Goal: Task Accomplishment & Management: Manage account settings

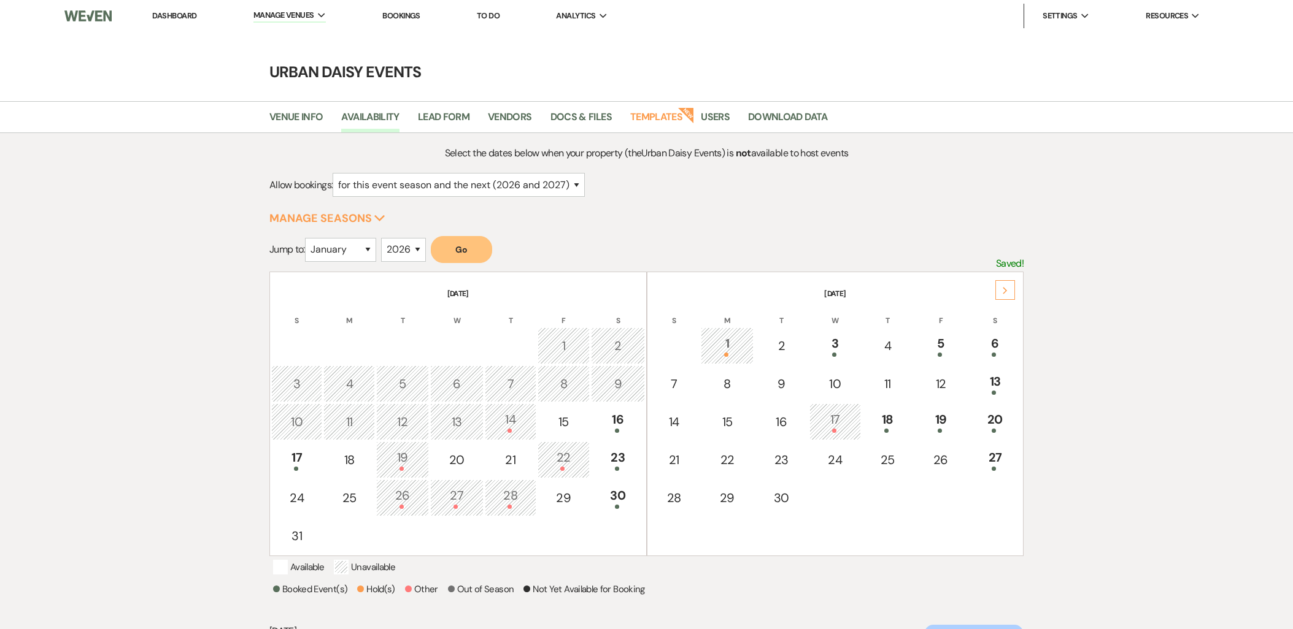
select select "2"
select select "2026"
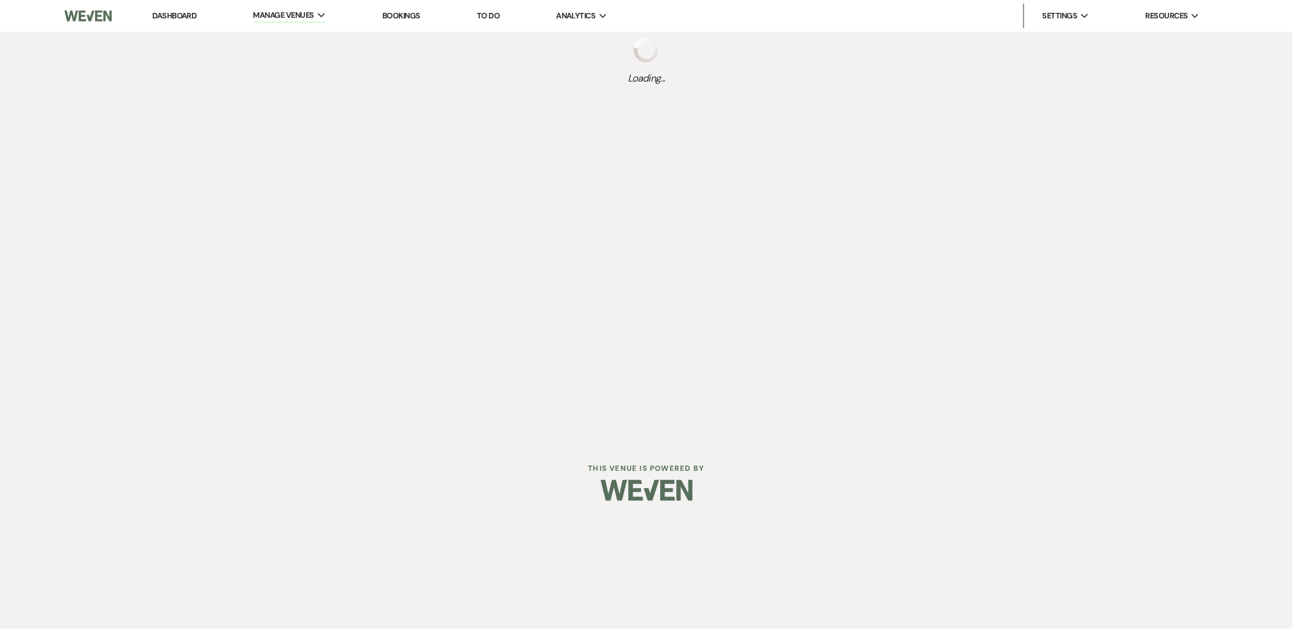
select select "2"
select select "2026"
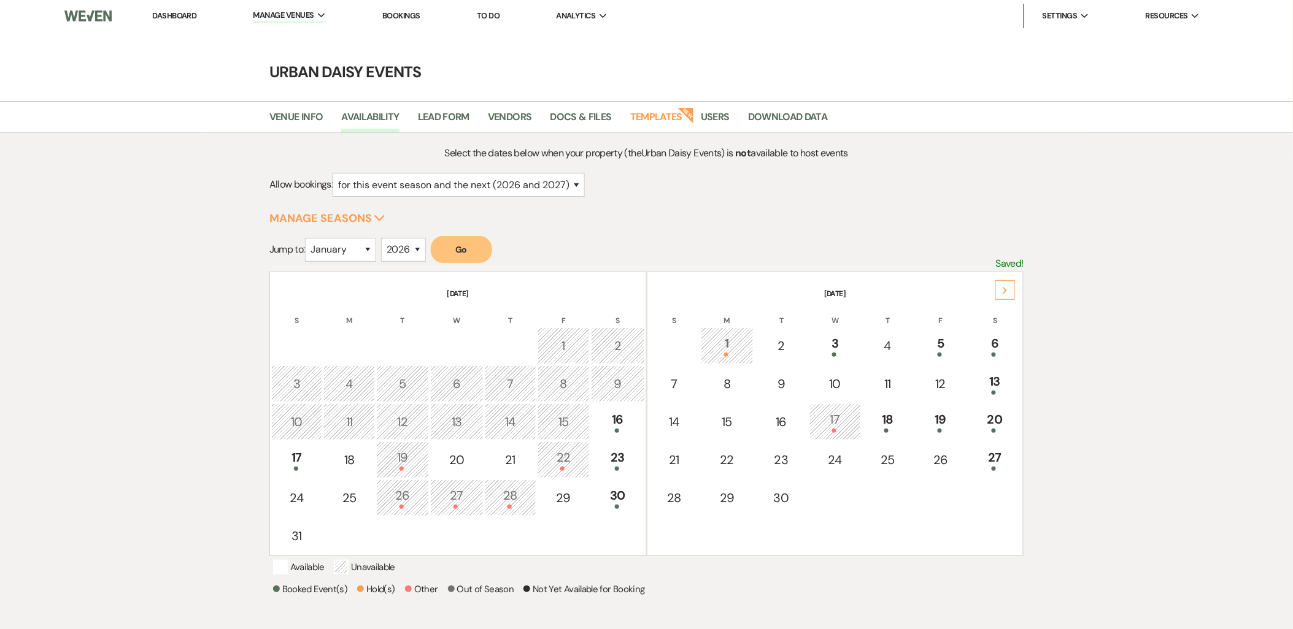
click at [0, 0] on li "Urban Daisy Events" at bounding box center [0, 0] width 0 height 0
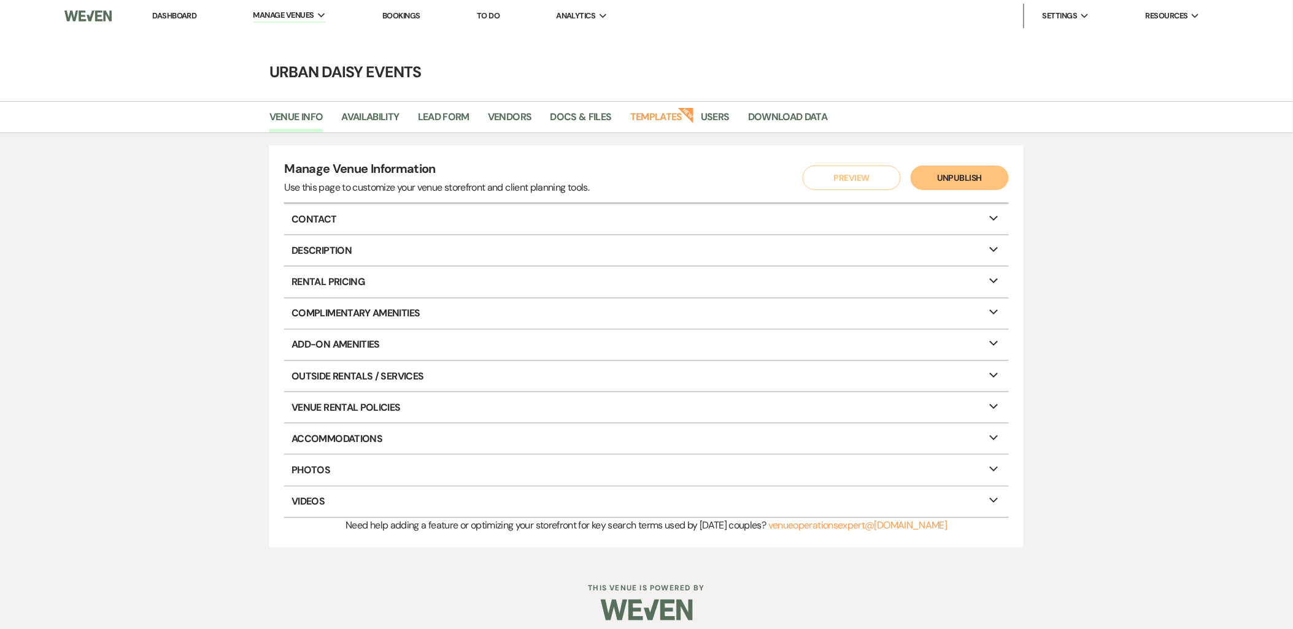
click at [186, 13] on link "Dashboard" at bounding box center [174, 15] width 44 height 10
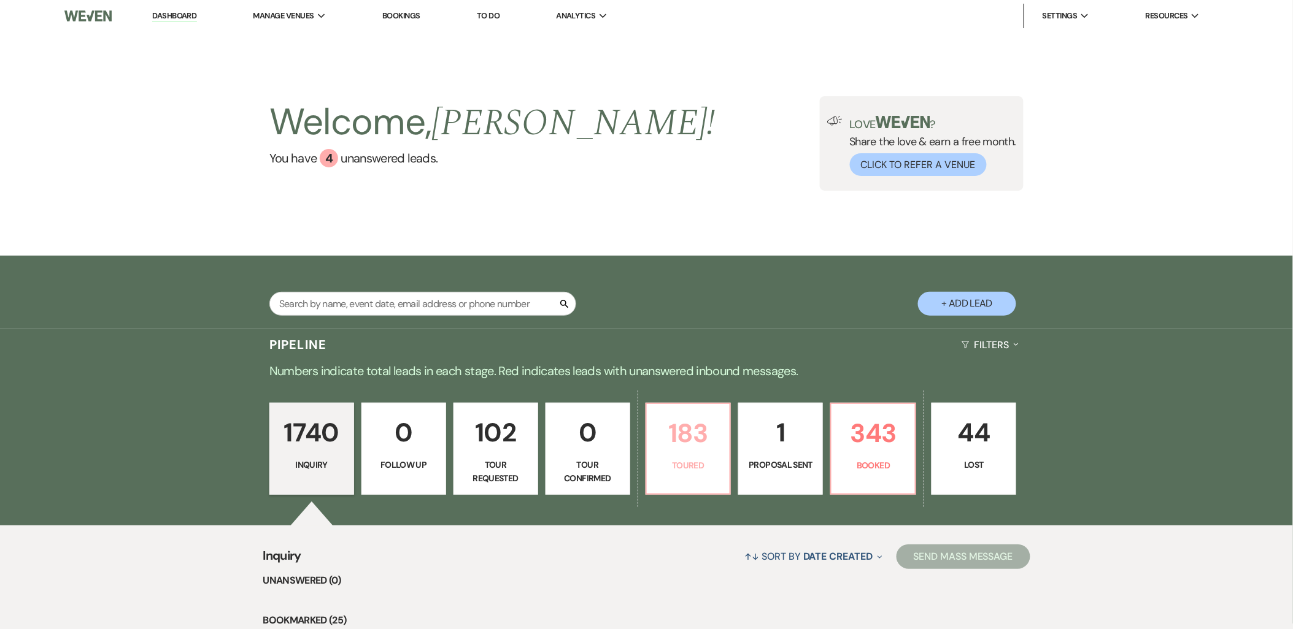
click at [669, 433] on p "183" at bounding box center [688, 433] width 69 height 41
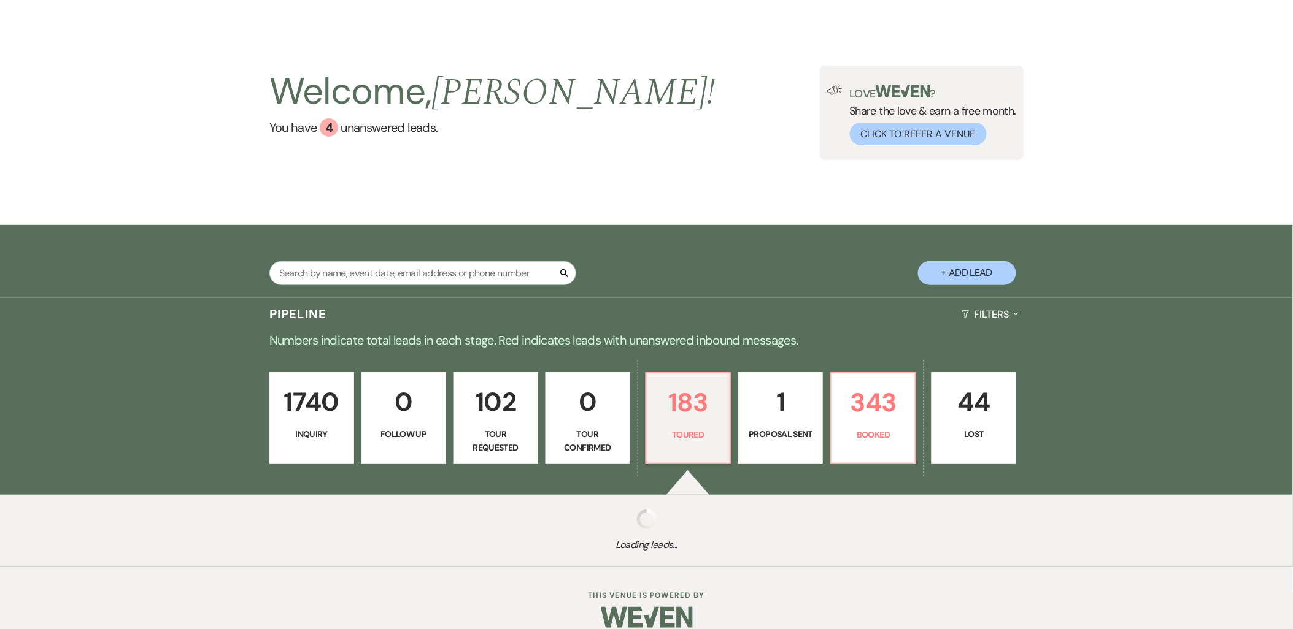
select select "5"
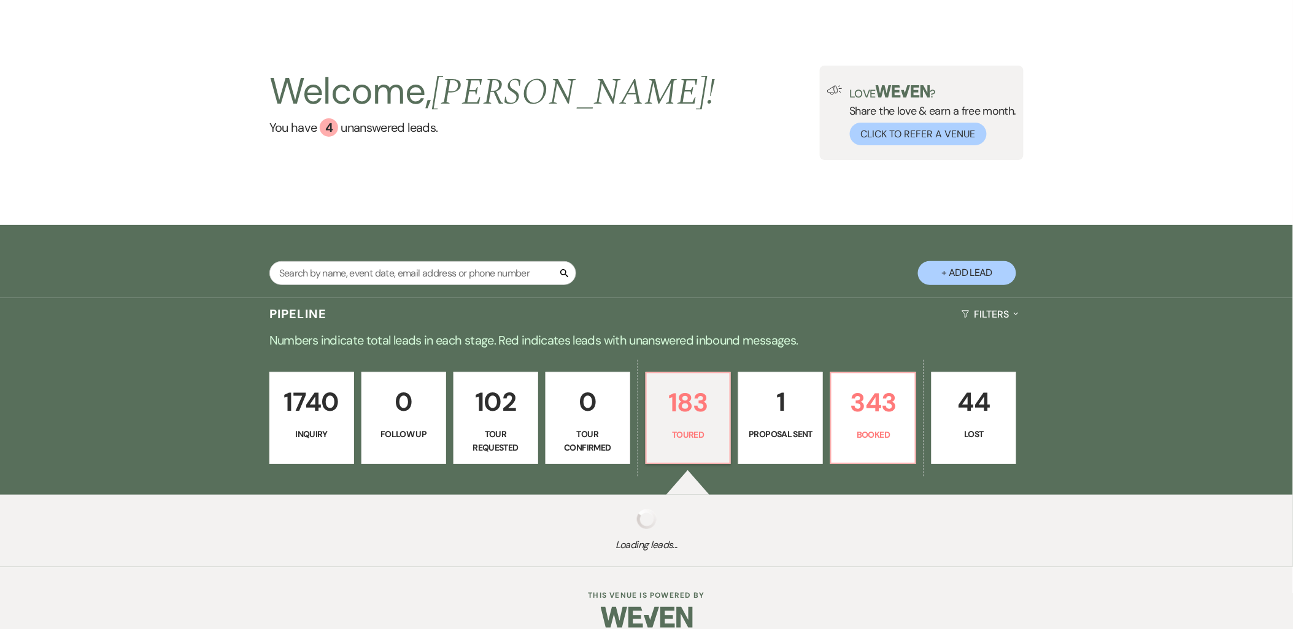
select select "5"
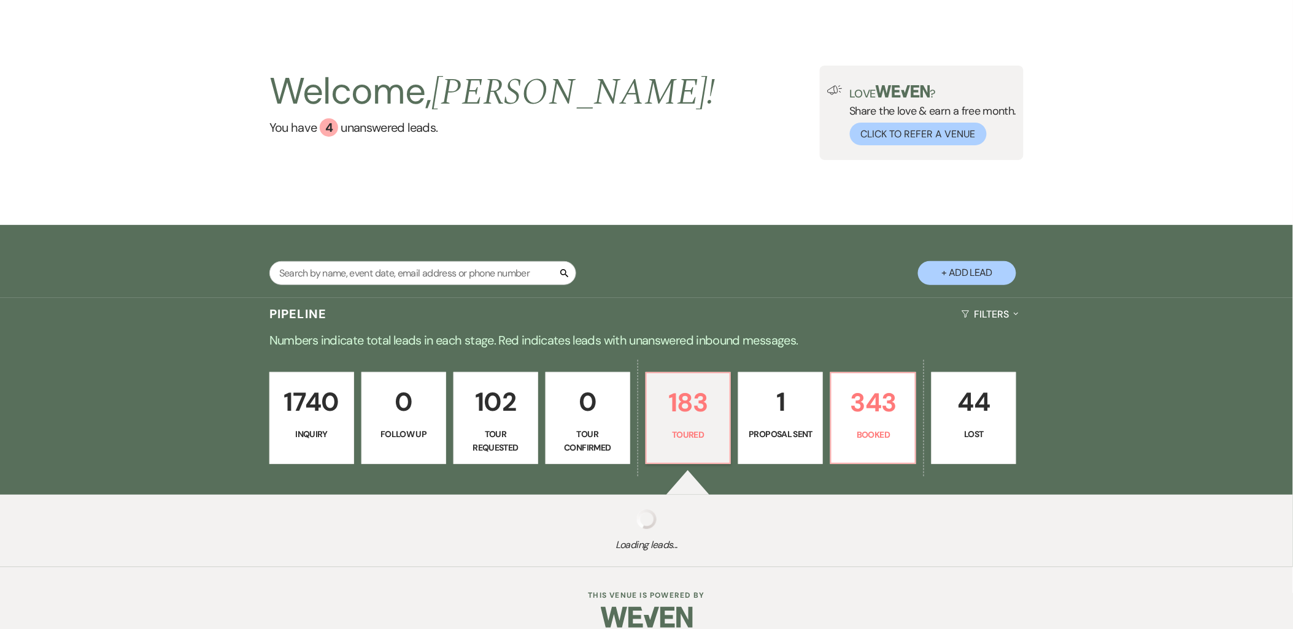
select select "5"
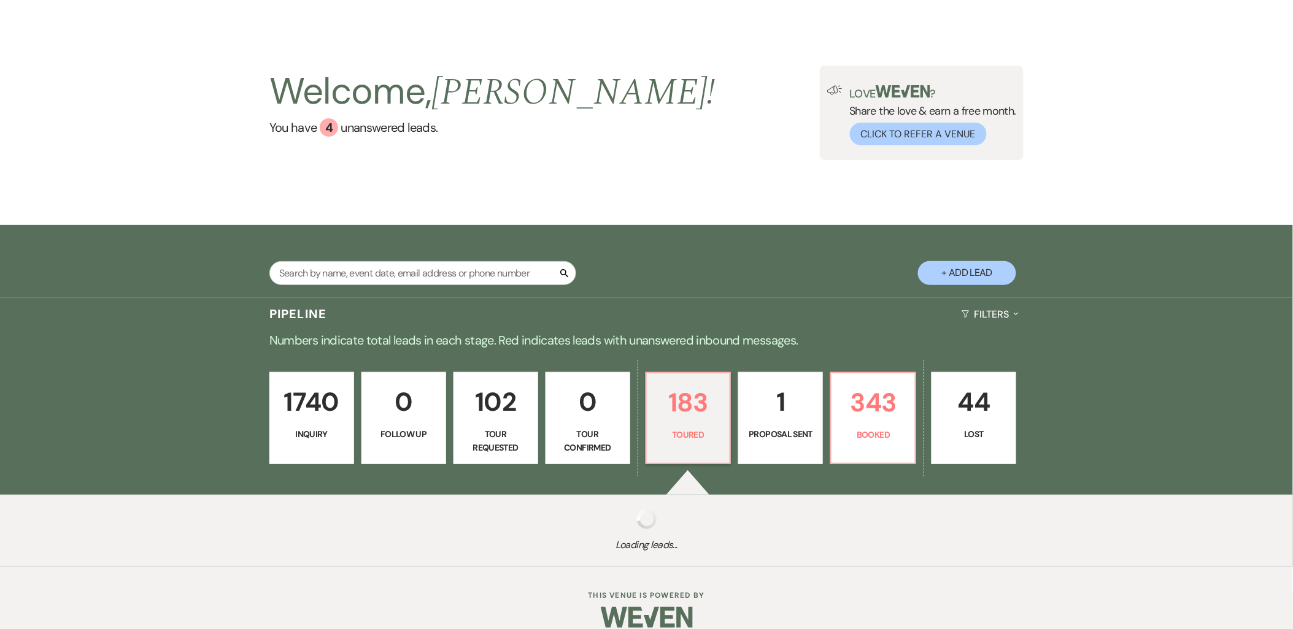
select select "5"
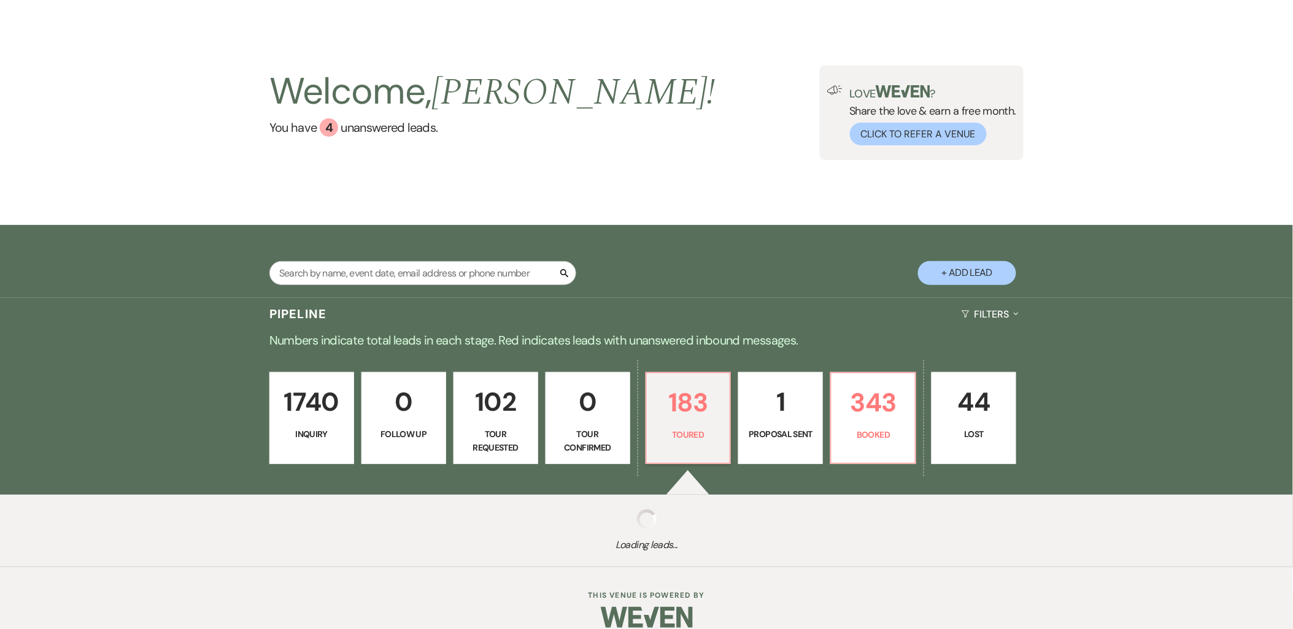
select select "5"
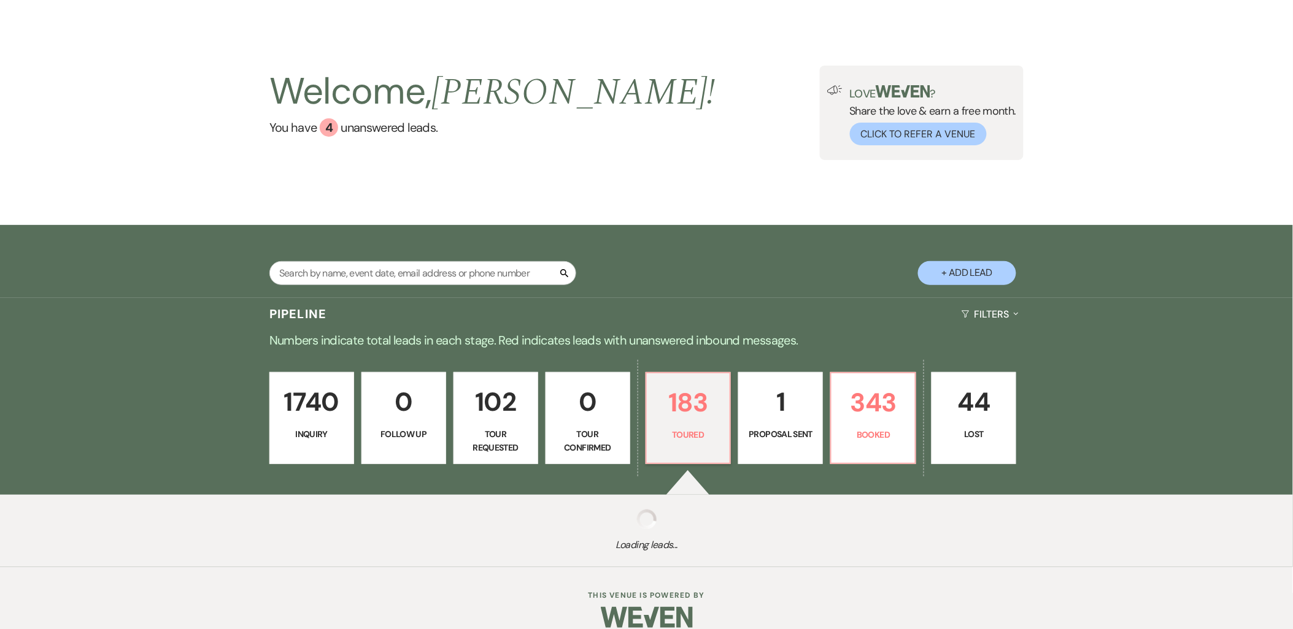
select select "5"
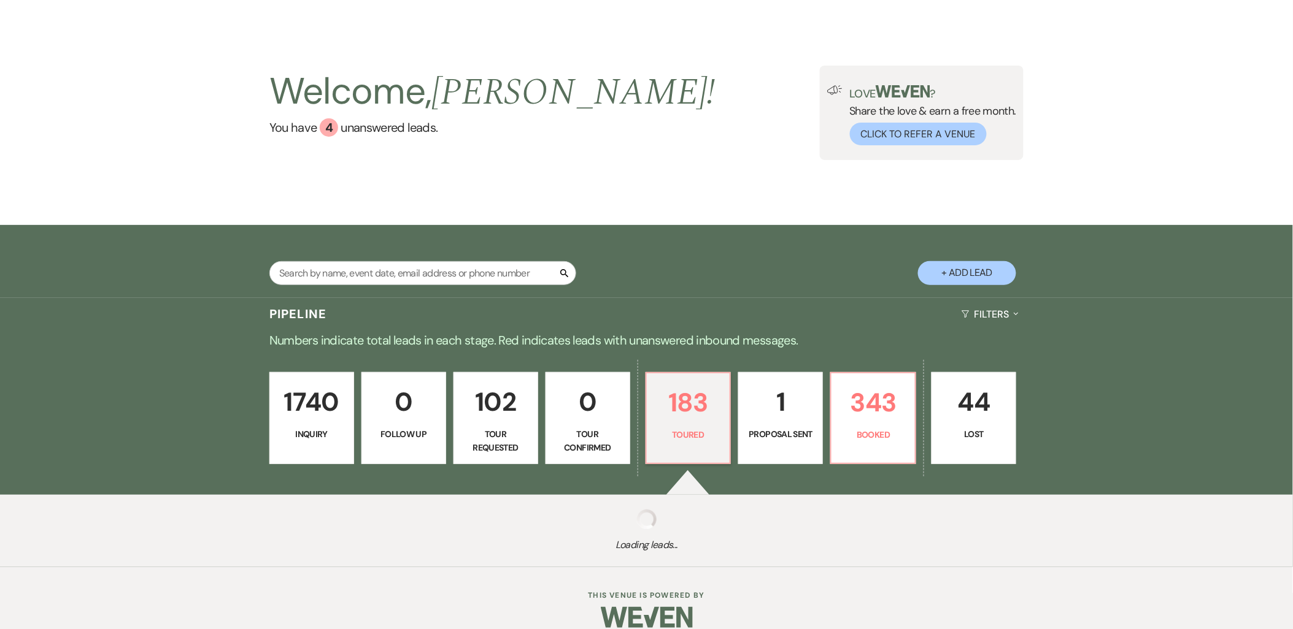
select select "5"
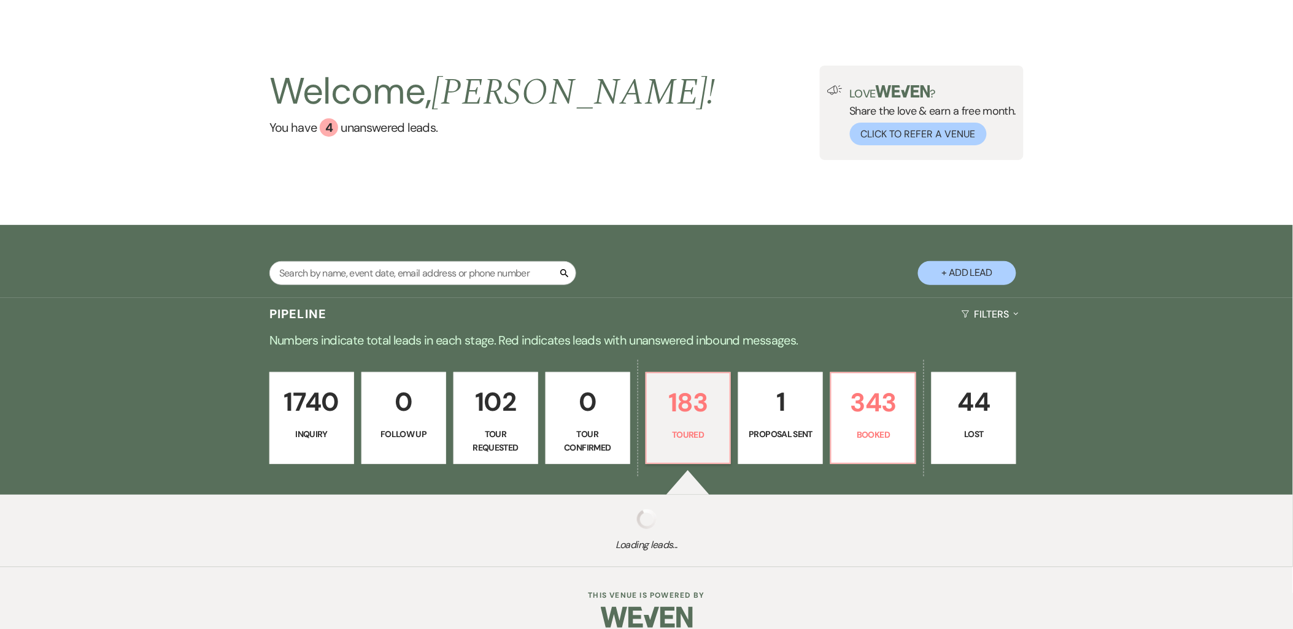
select select "5"
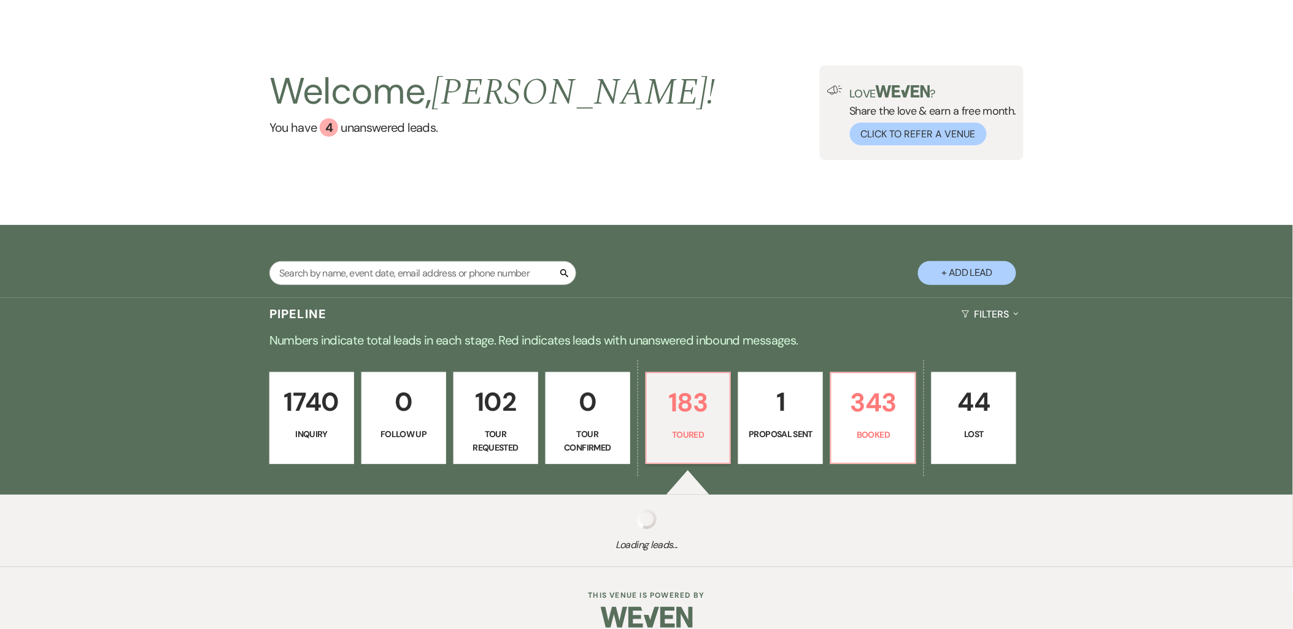
select select "5"
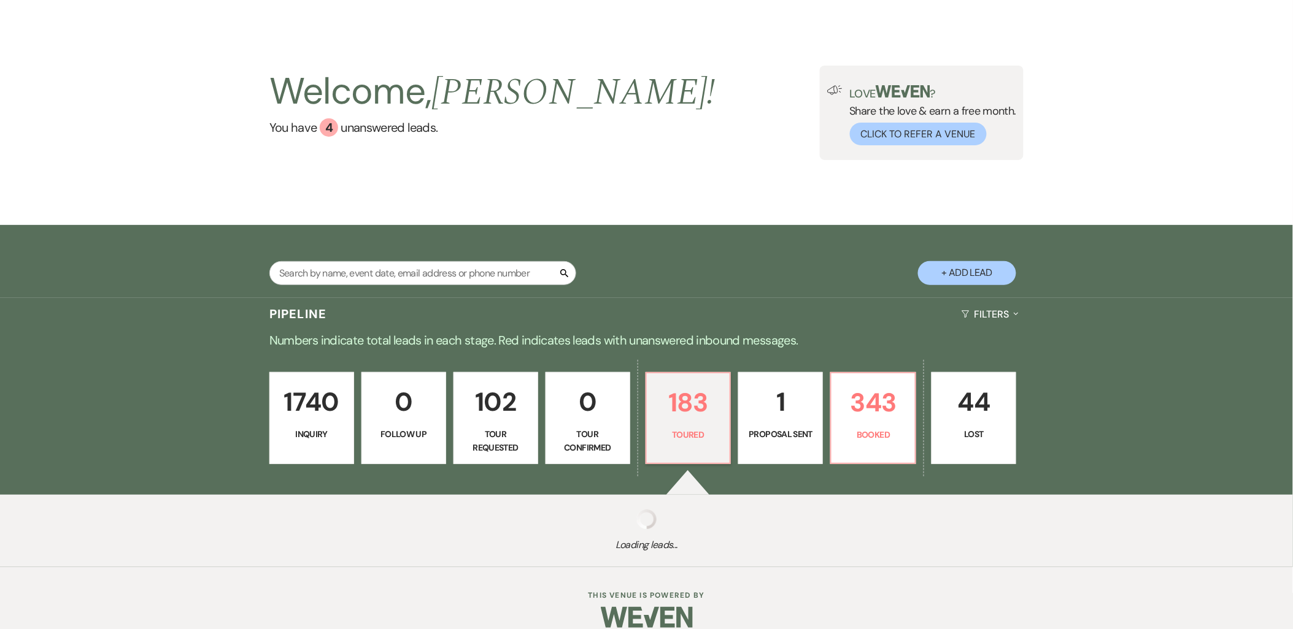
select select "5"
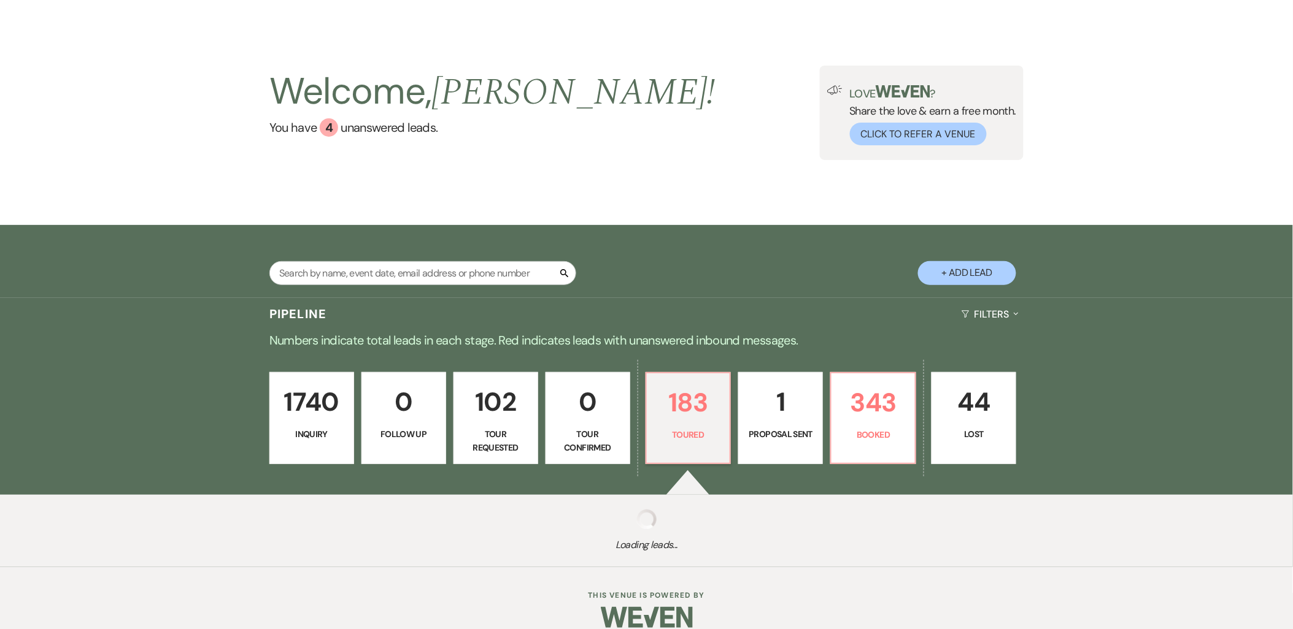
select select "5"
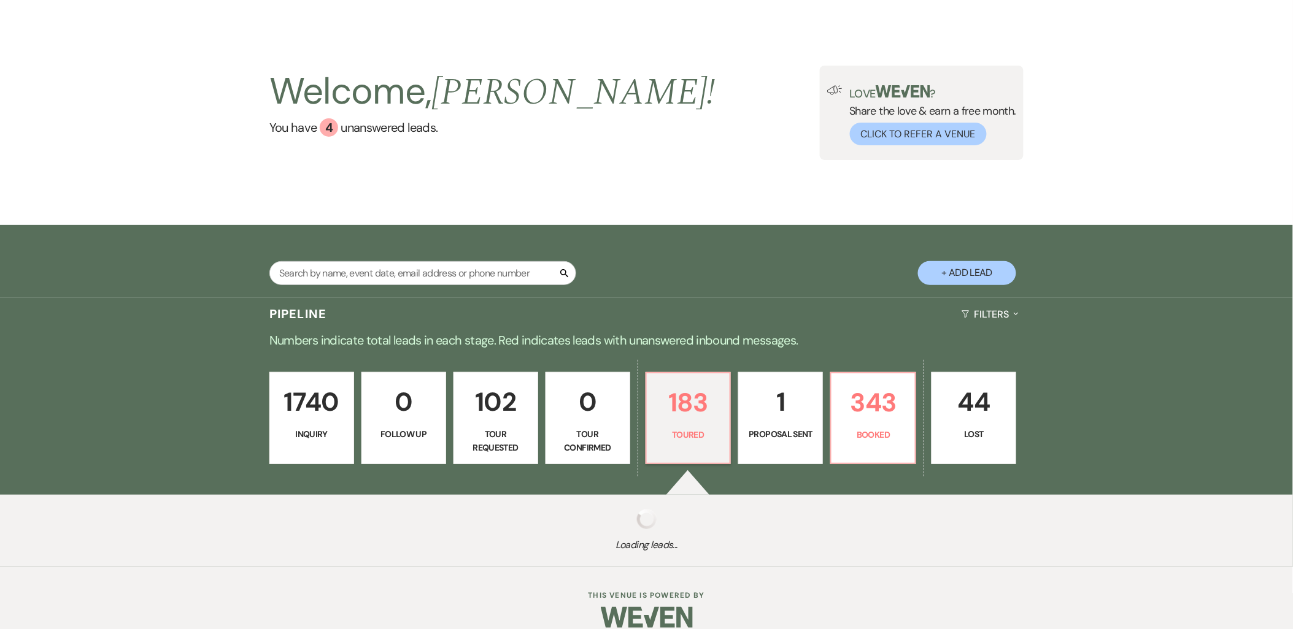
select select "5"
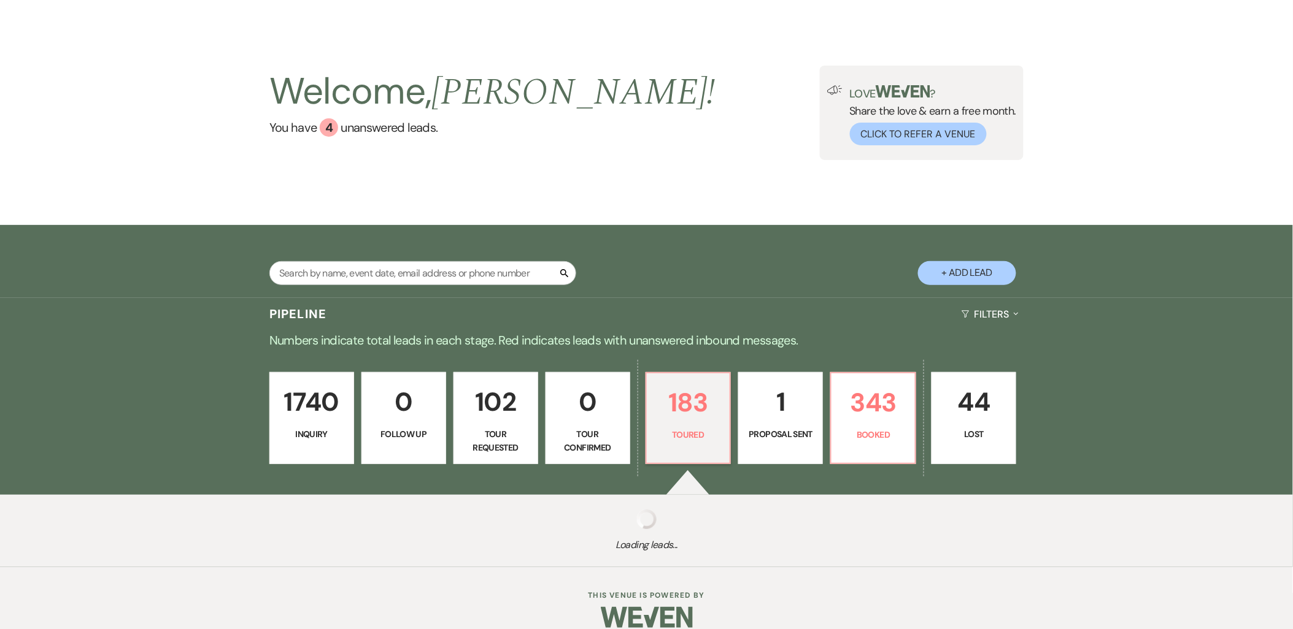
select select "5"
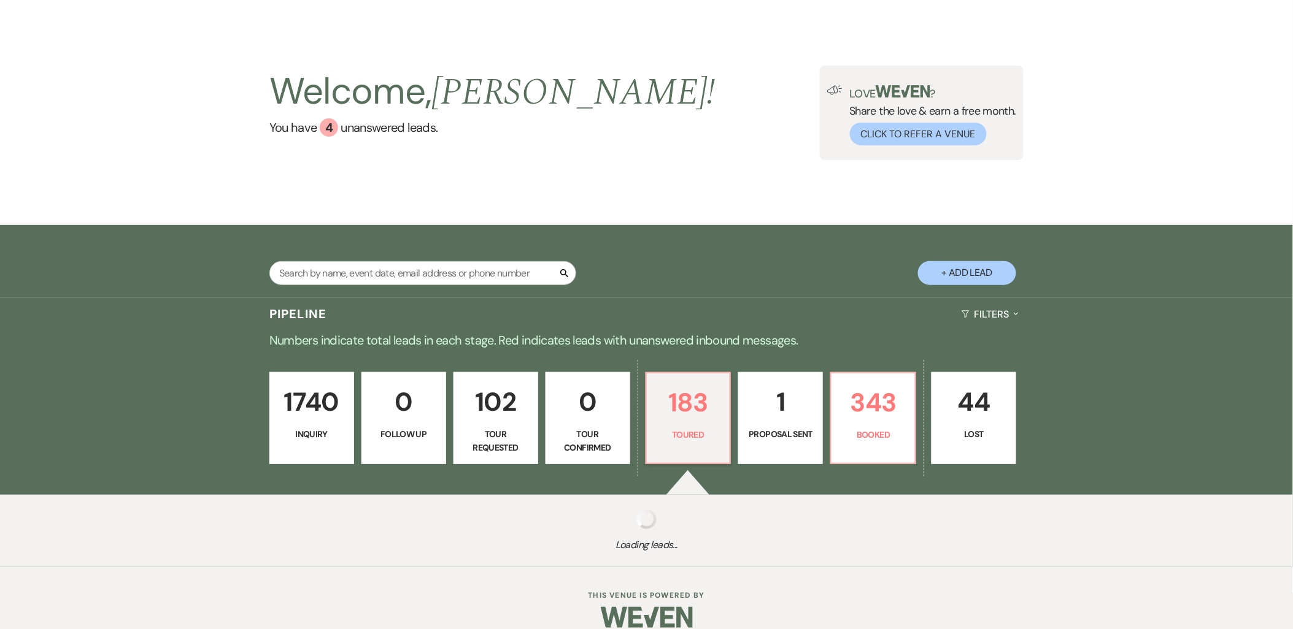
select select "5"
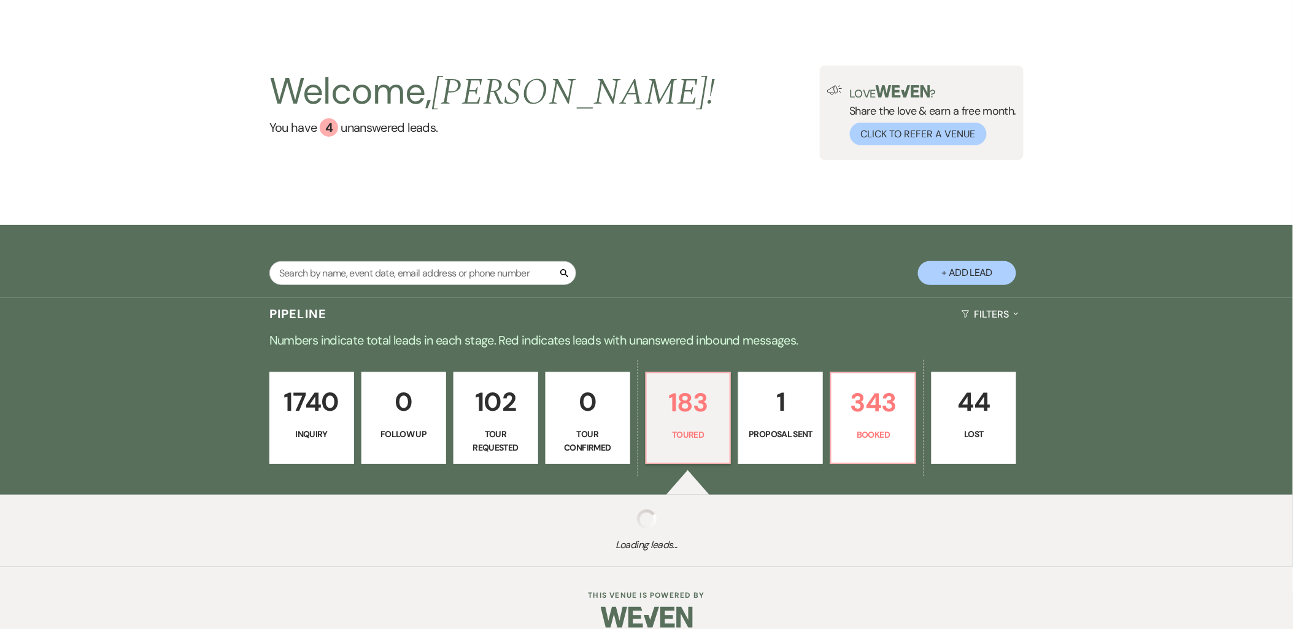
select select "5"
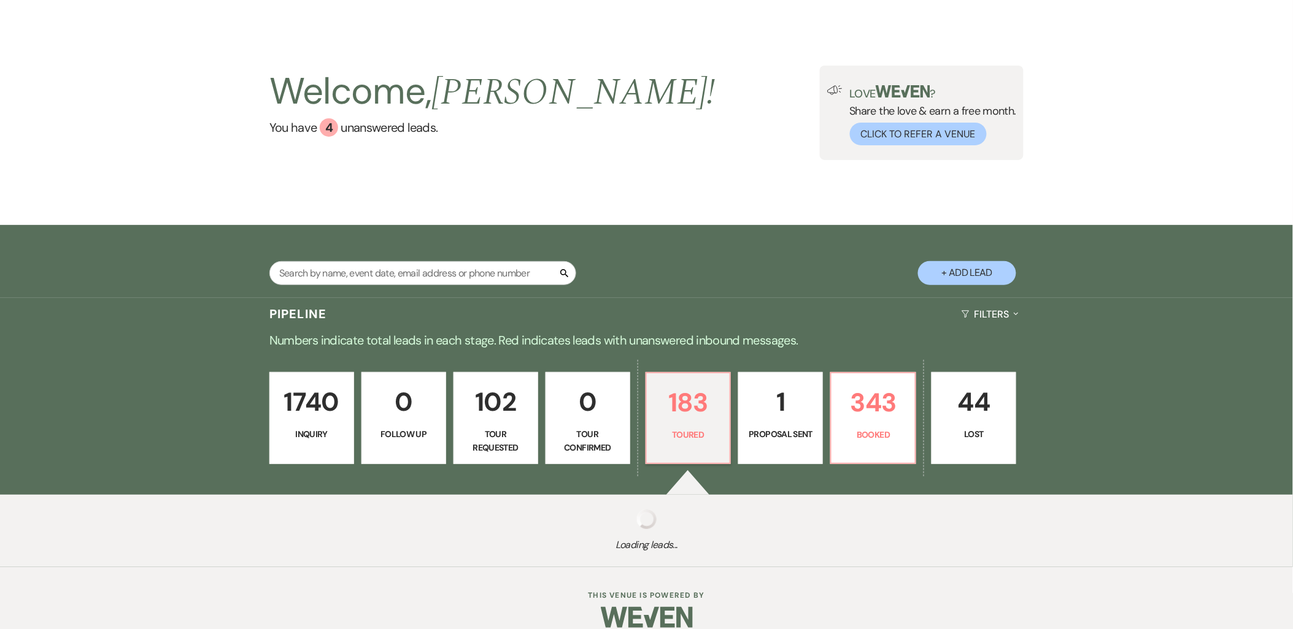
select select "5"
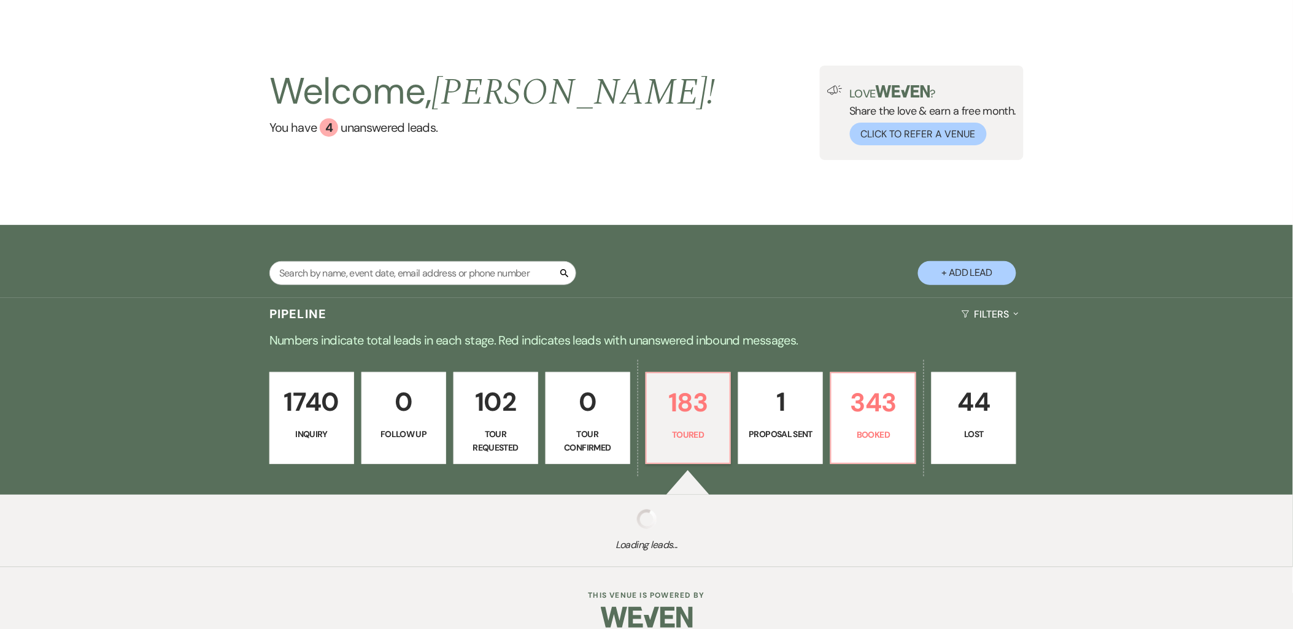
select select "5"
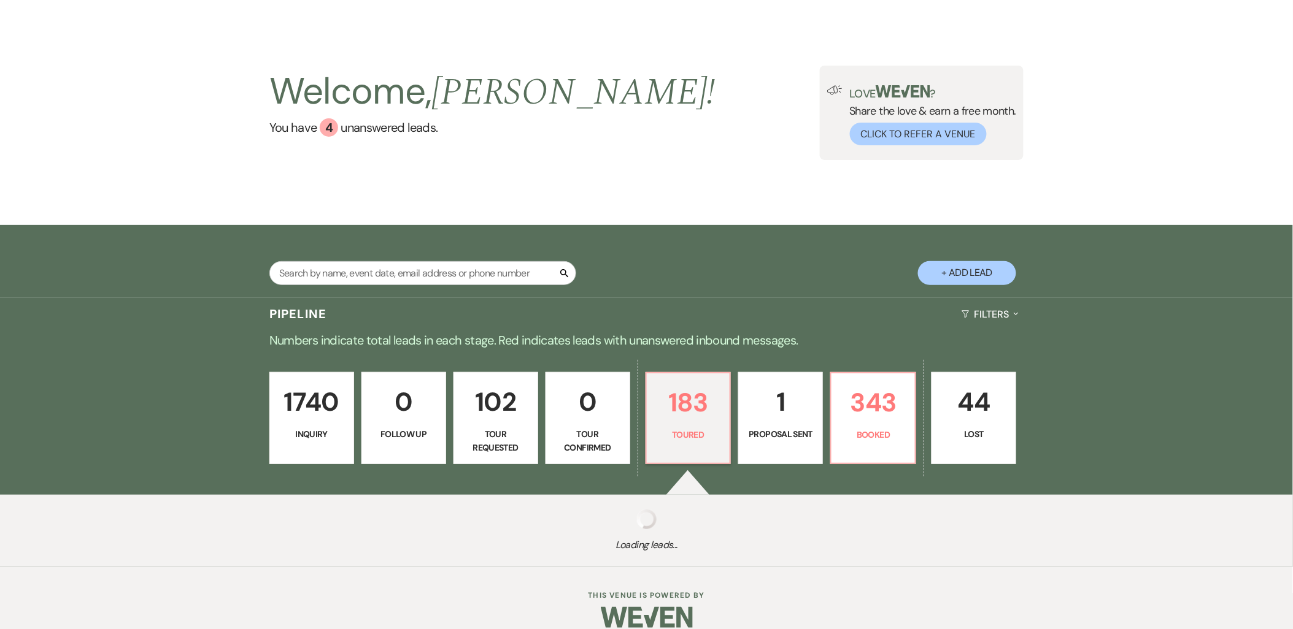
select select "5"
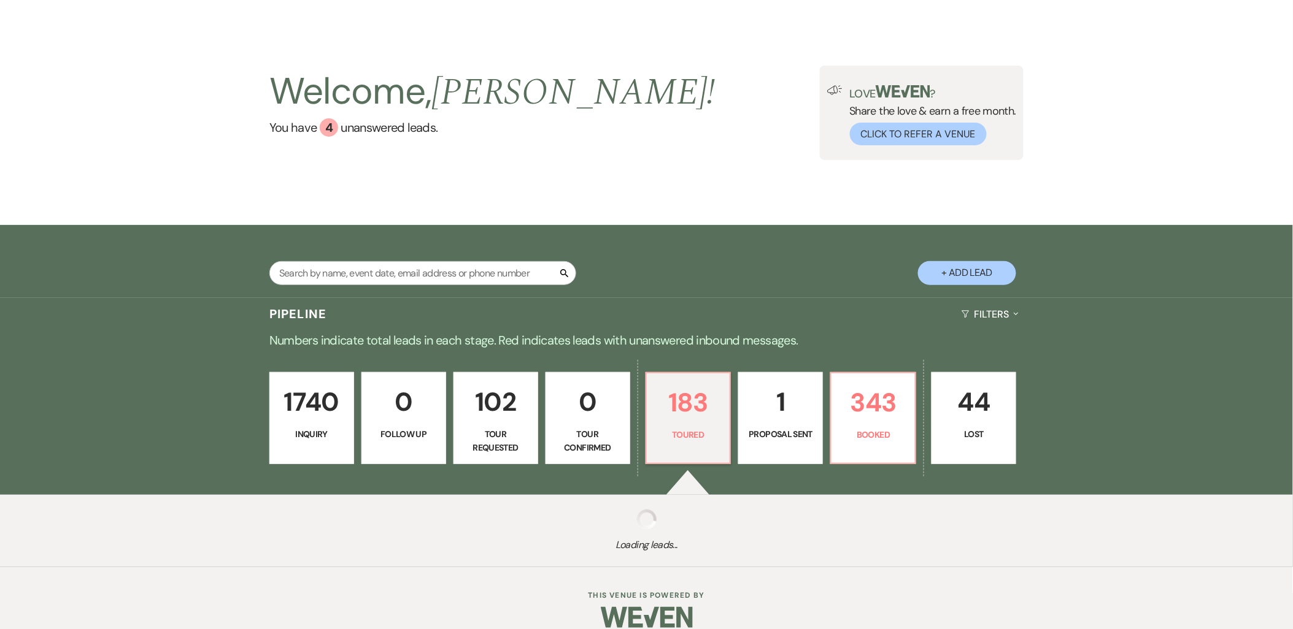
select select "5"
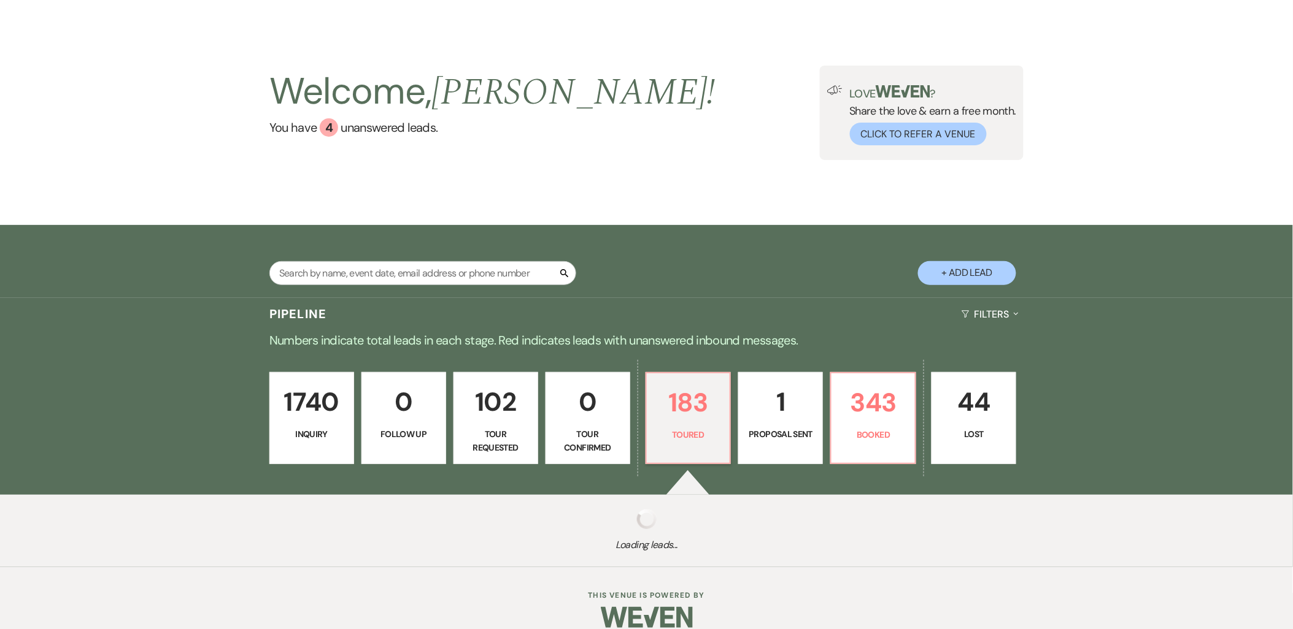
select select "5"
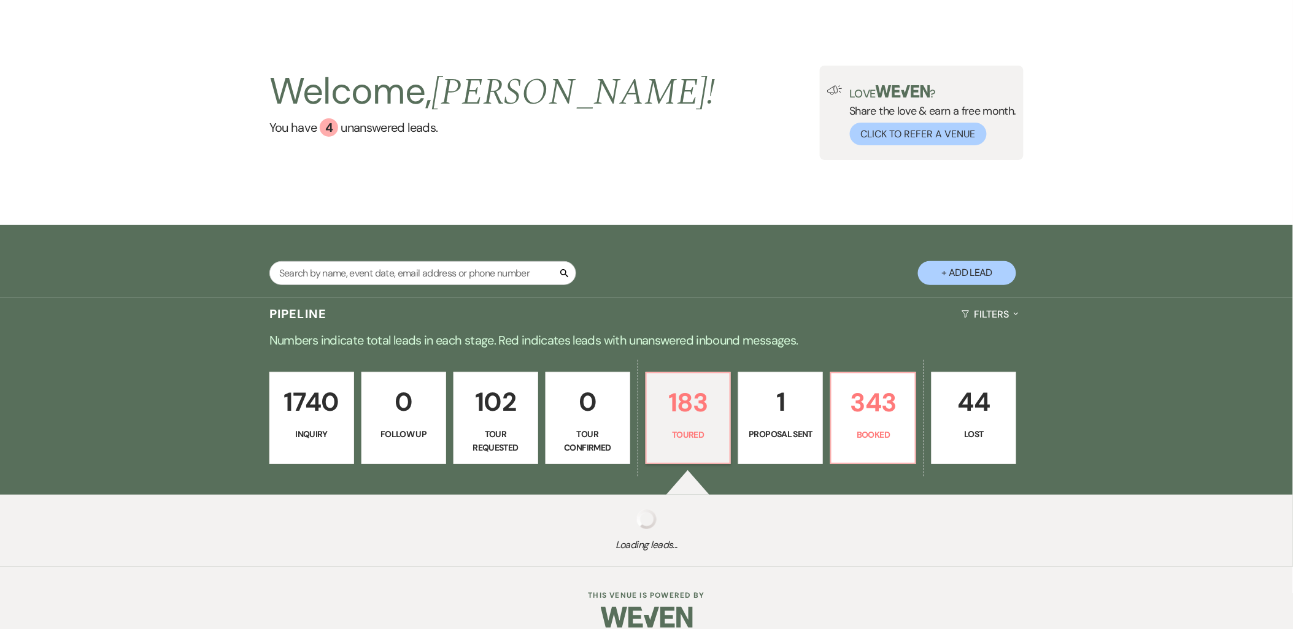
select select "5"
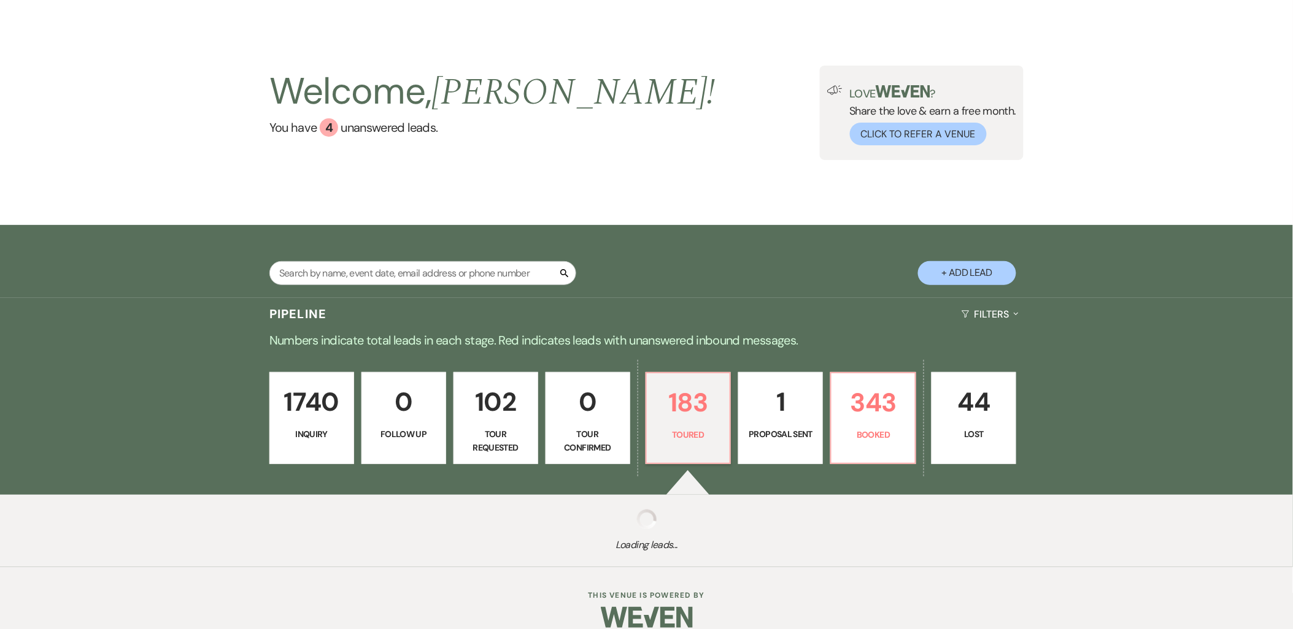
select select "5"
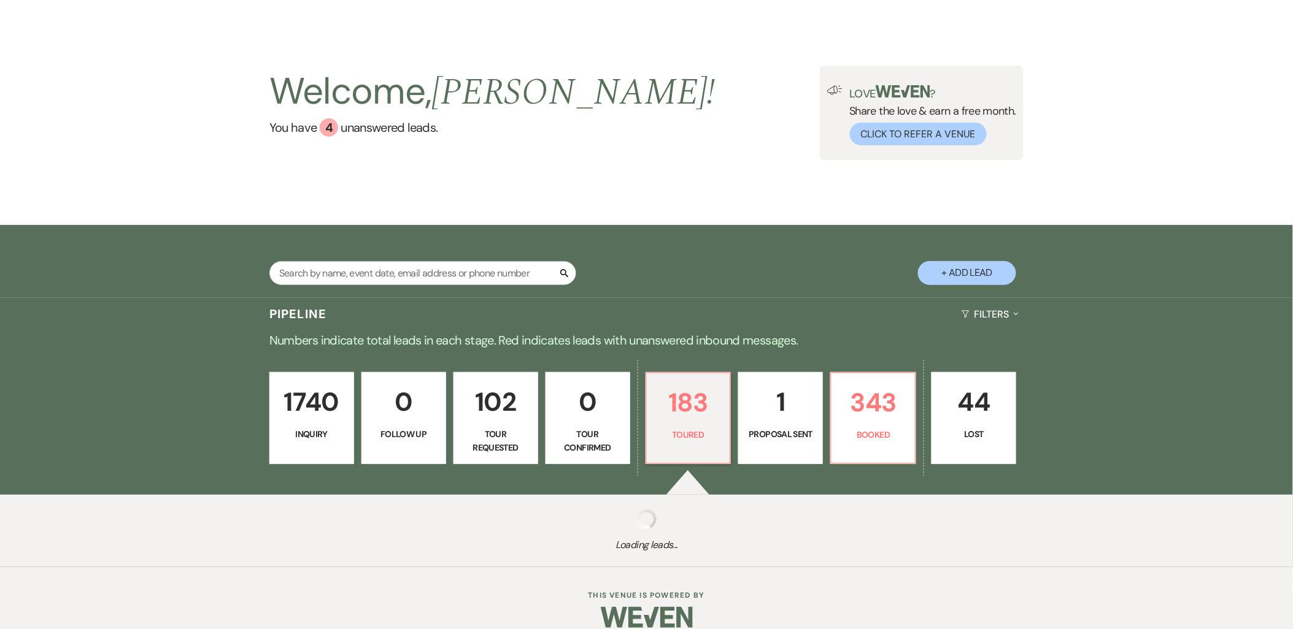
select select "5"
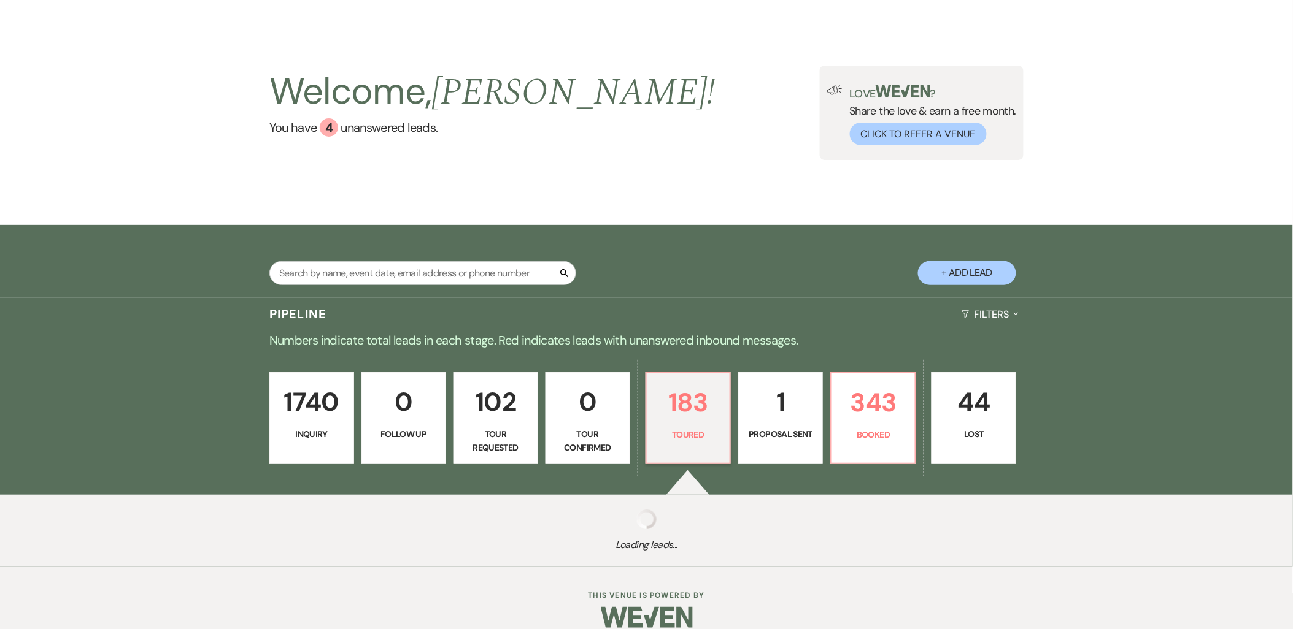
select select "5"
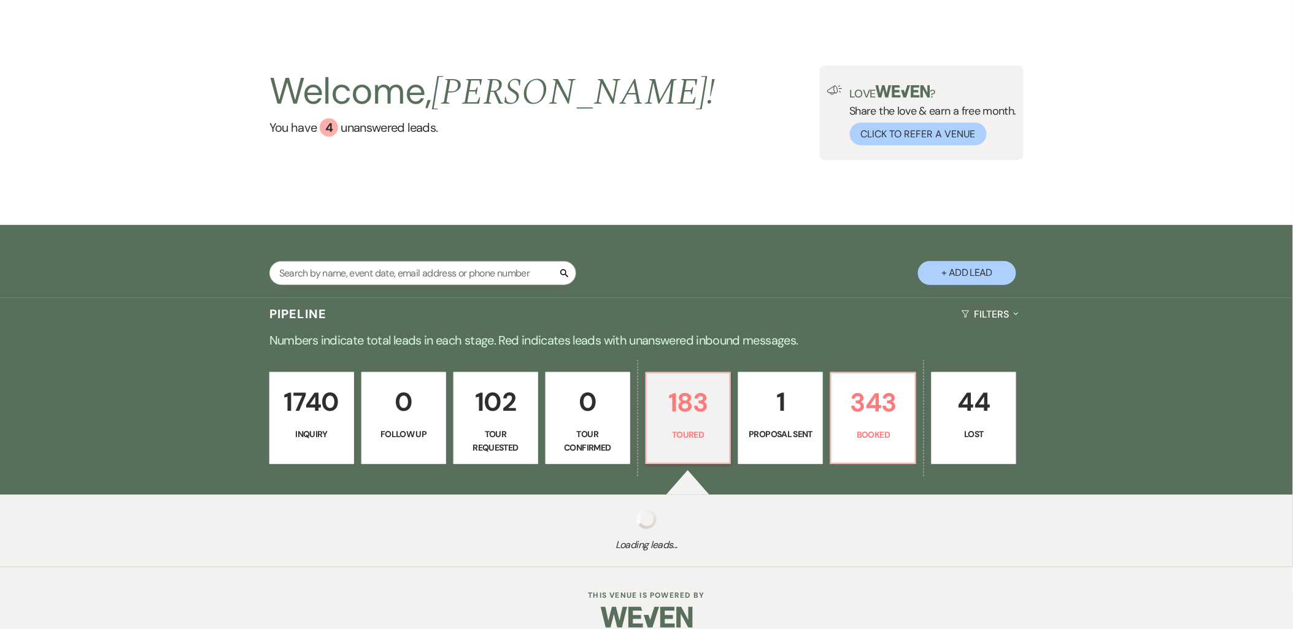
select select "5"
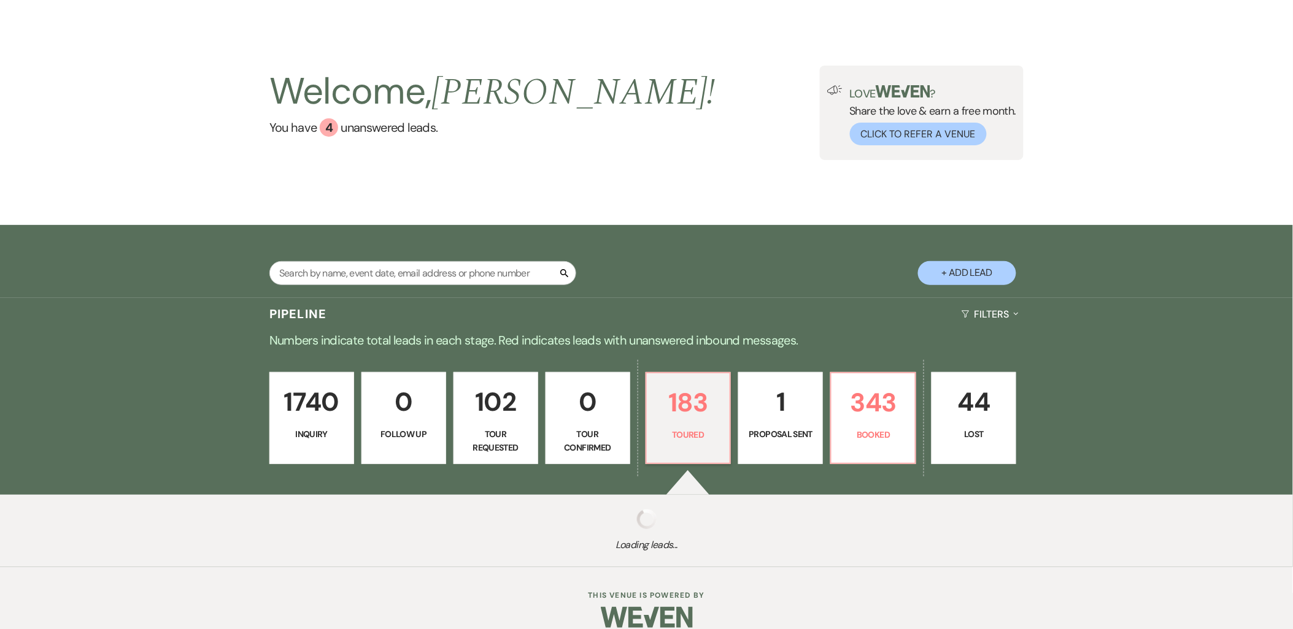
select select "5"
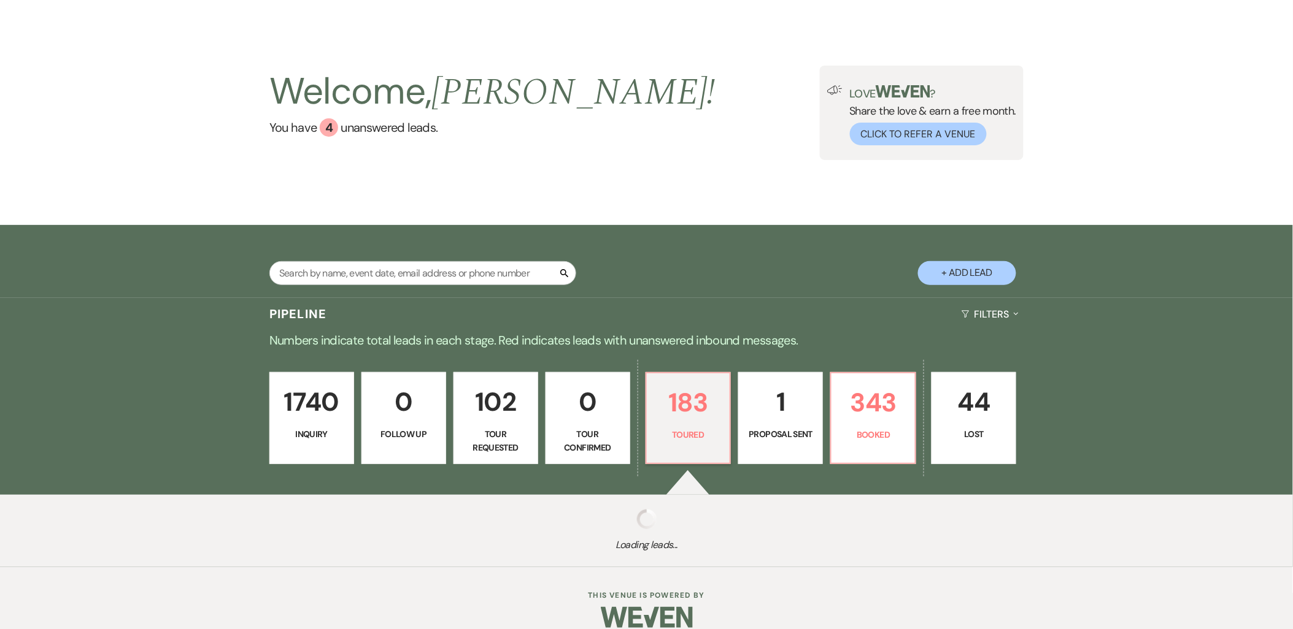
select select "5"
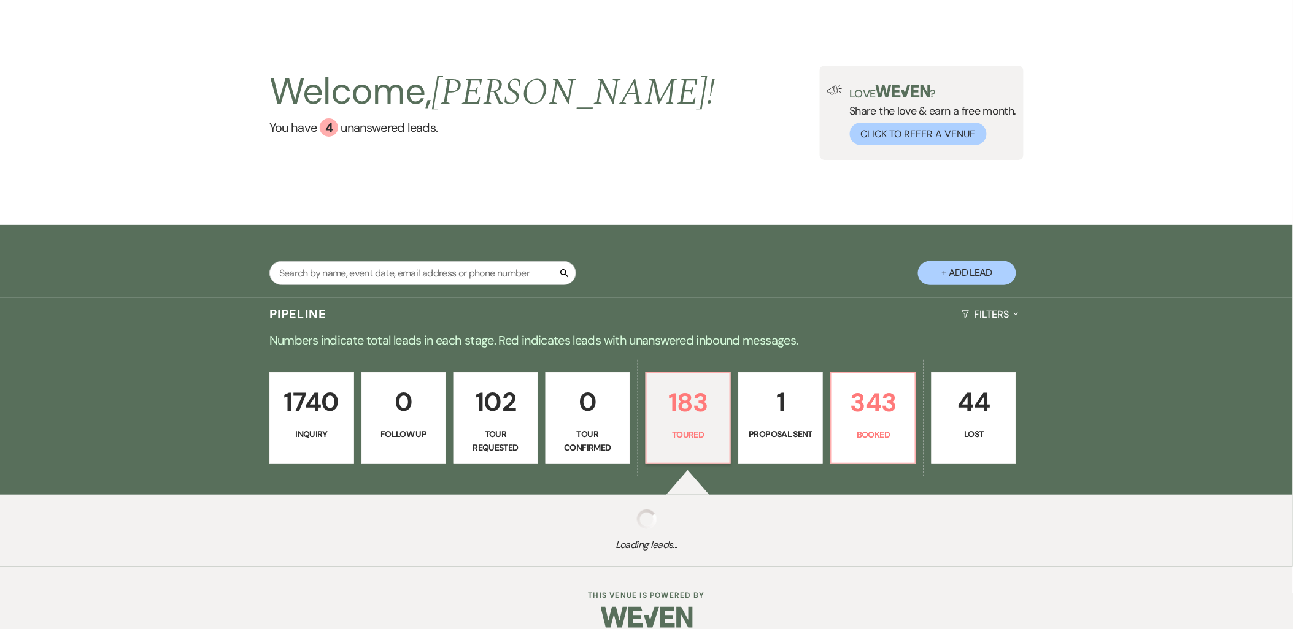
select select "5"
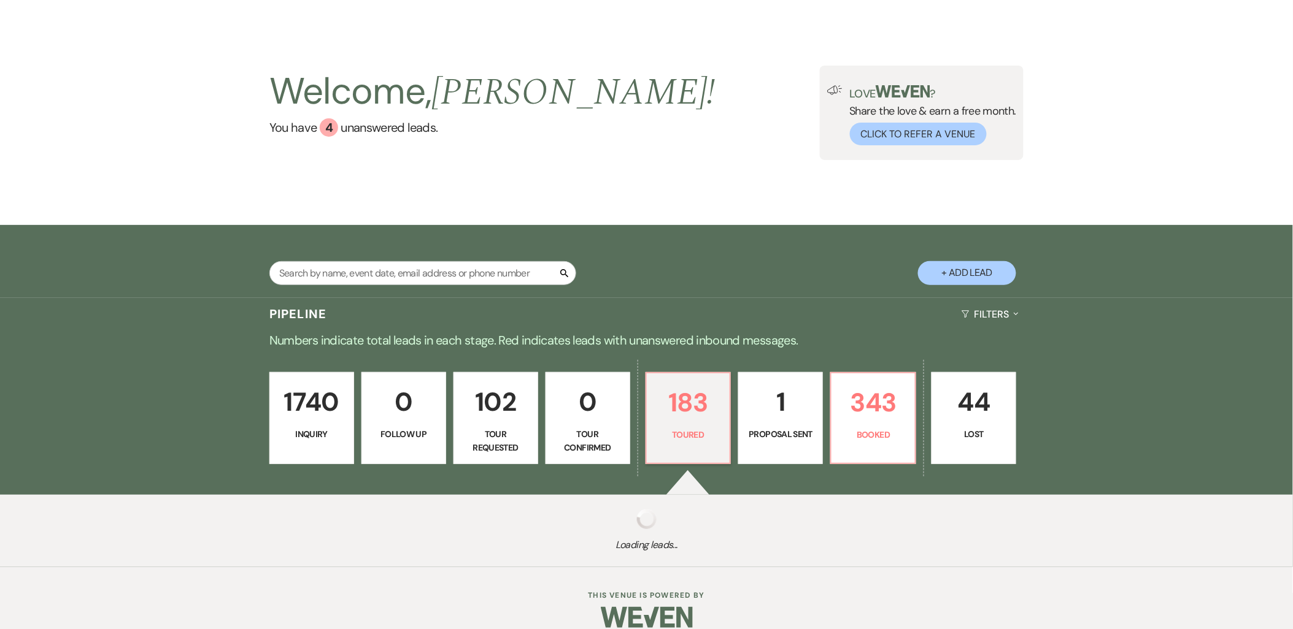
select select "5"
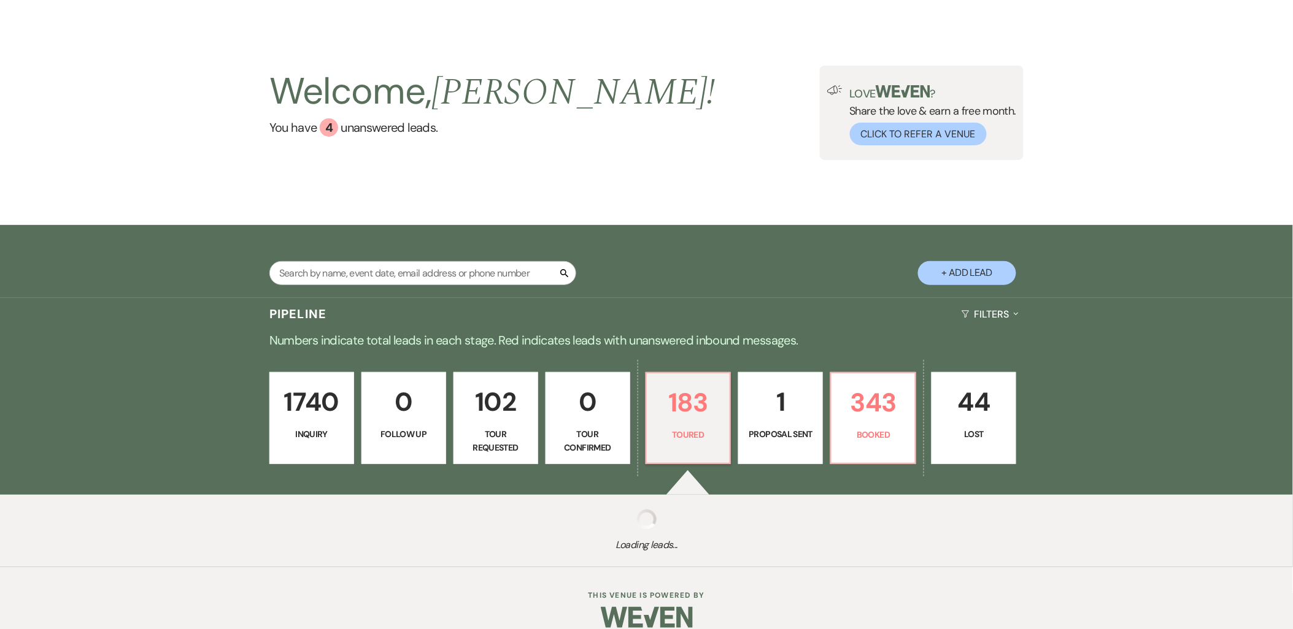
select select "5"
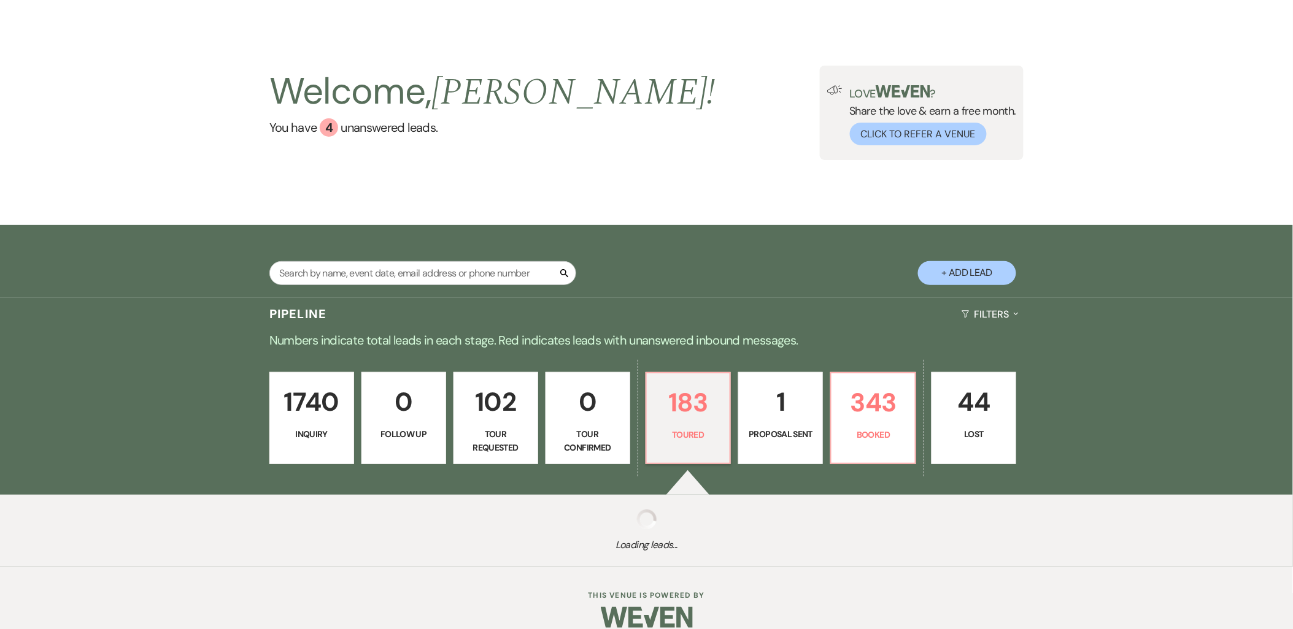
select select "5"
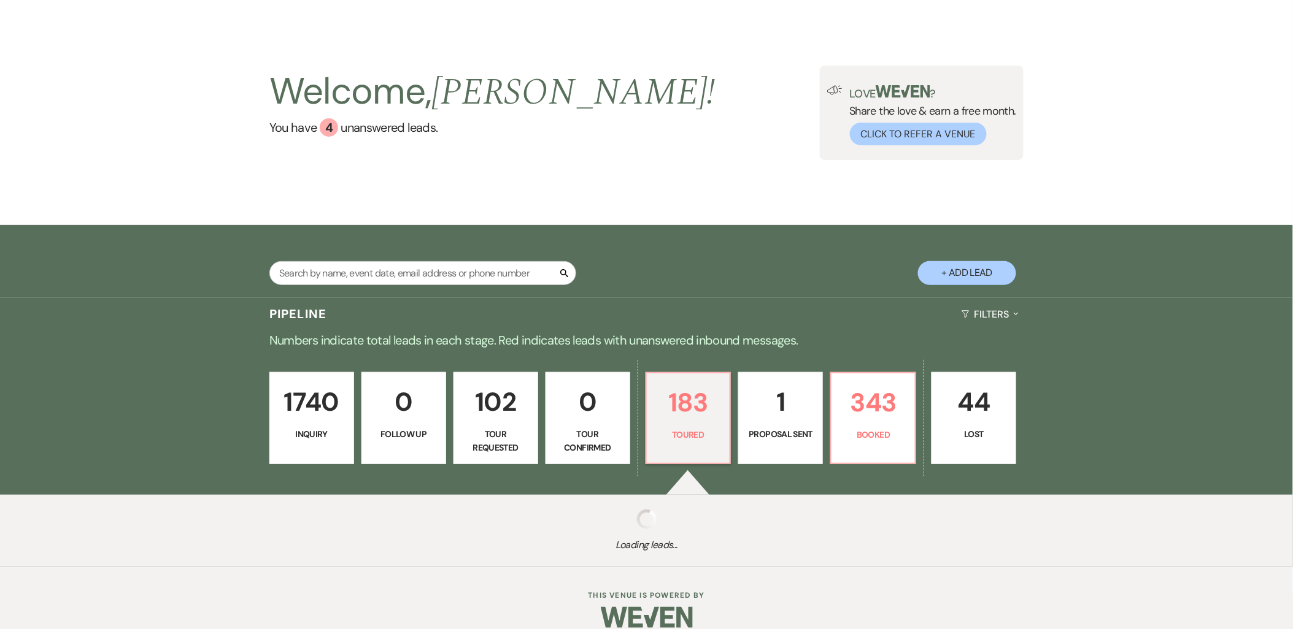
select select "5"
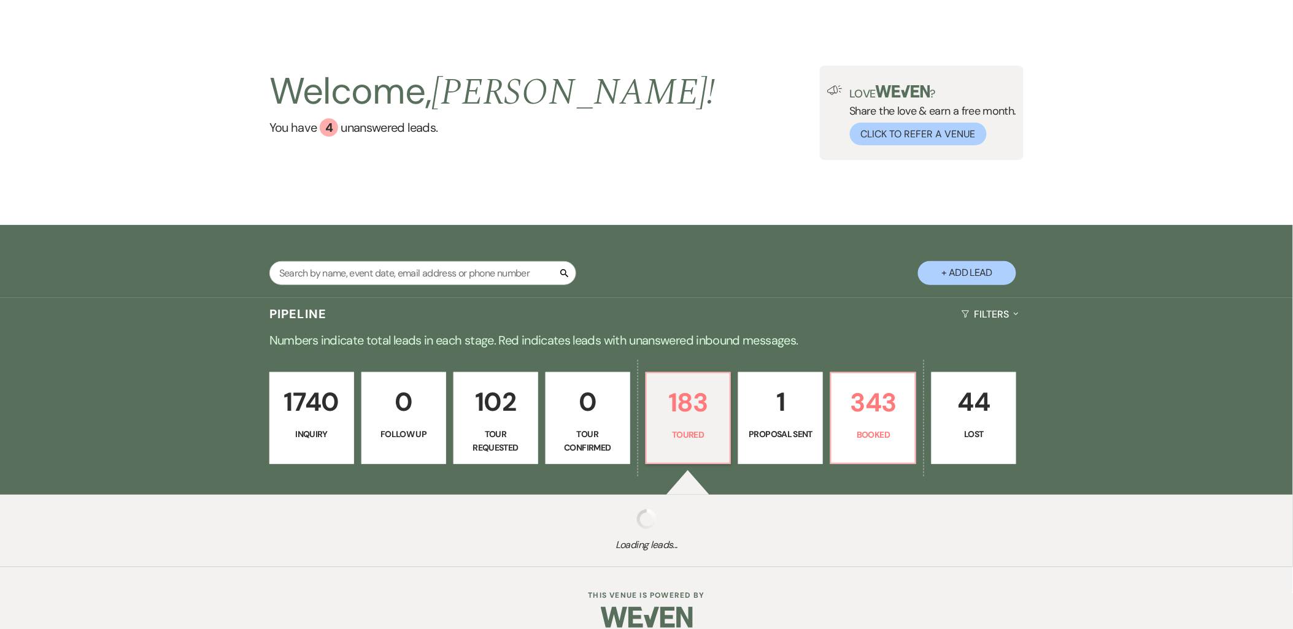
select select "5"
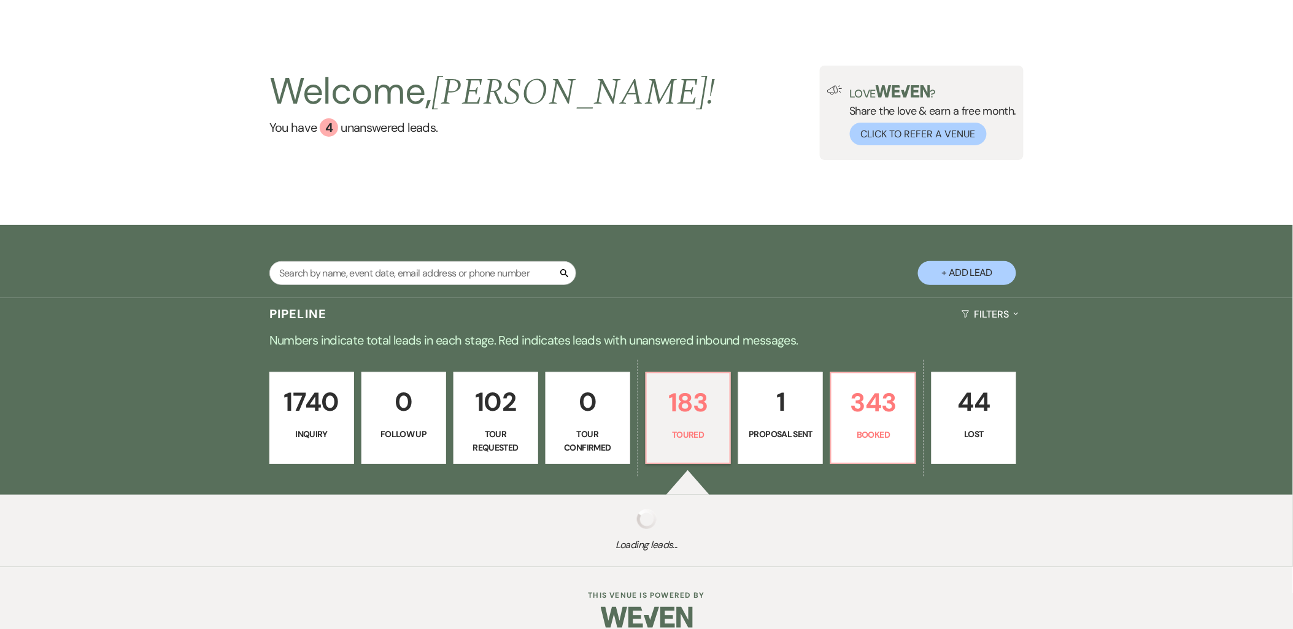
select select "5"
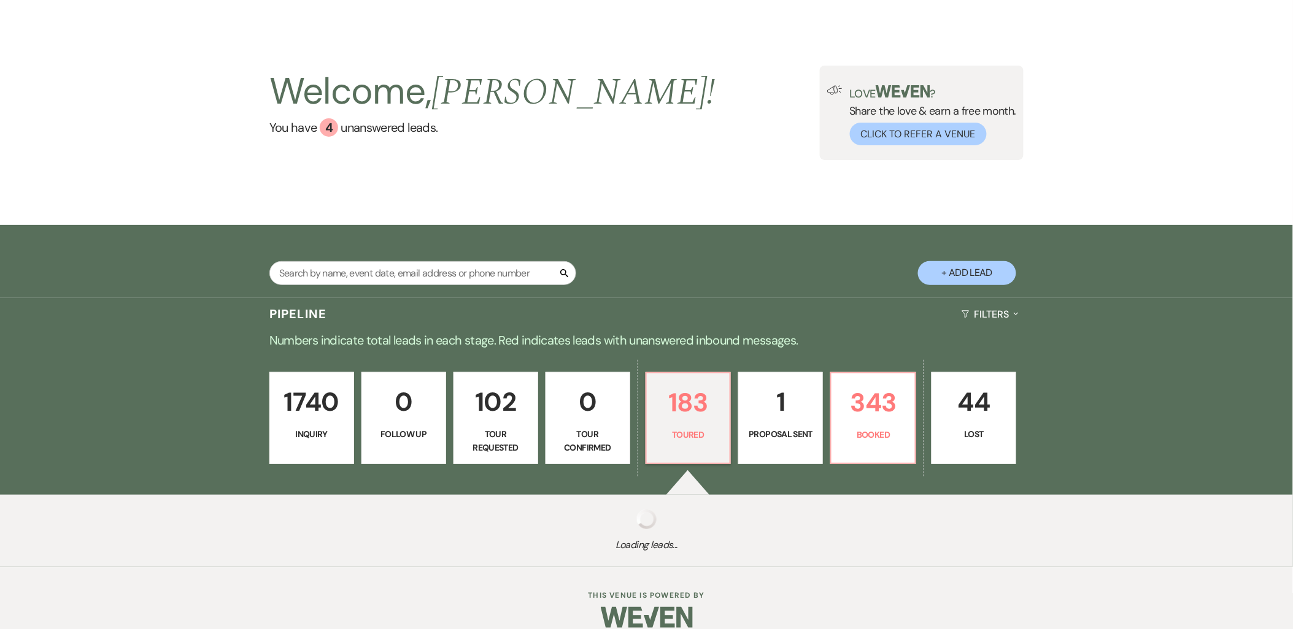
select select "5"
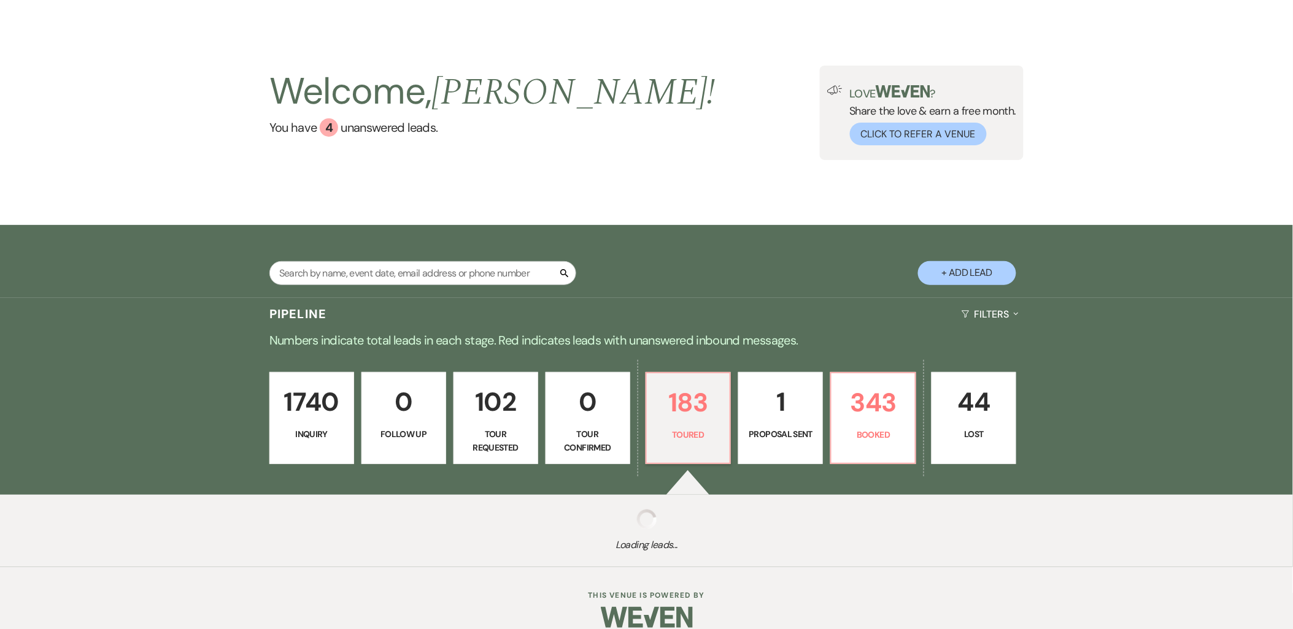
select select "5"
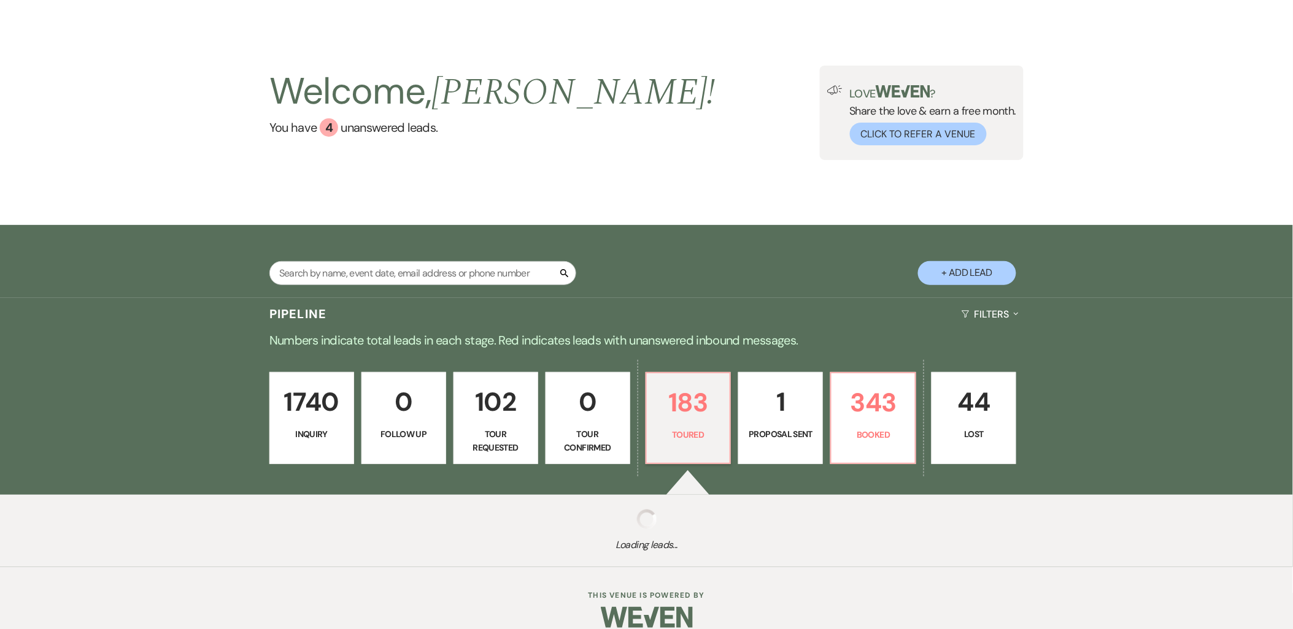
select select "5"
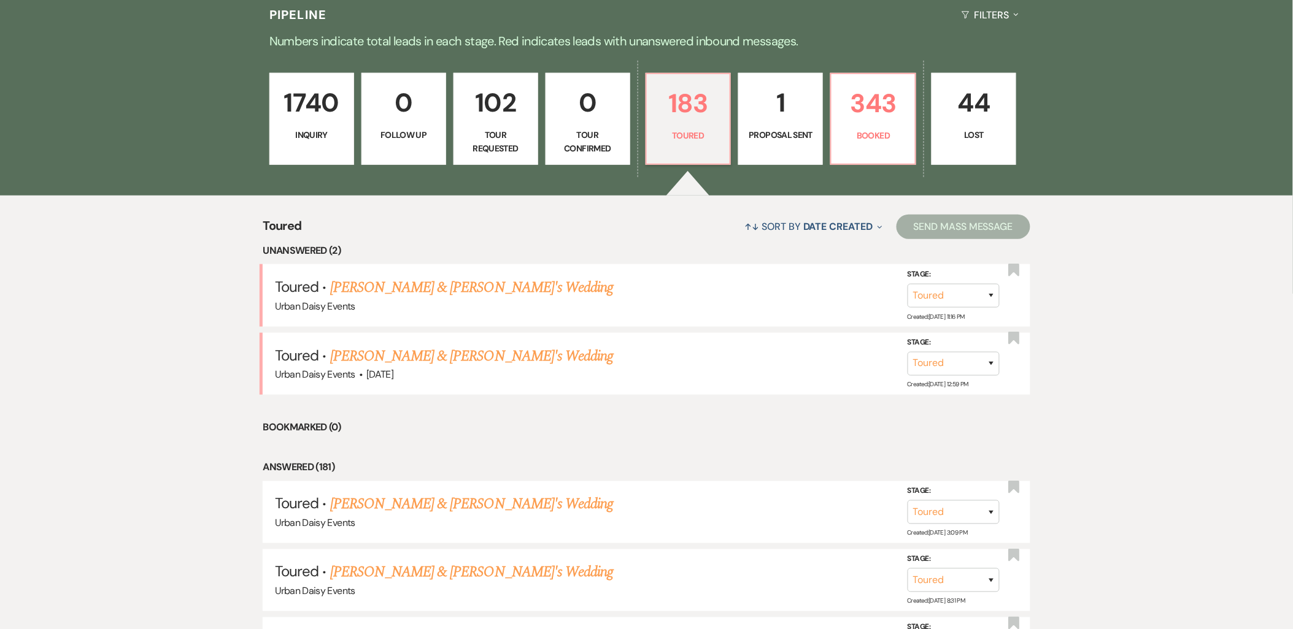
scroll to position [456, 0]
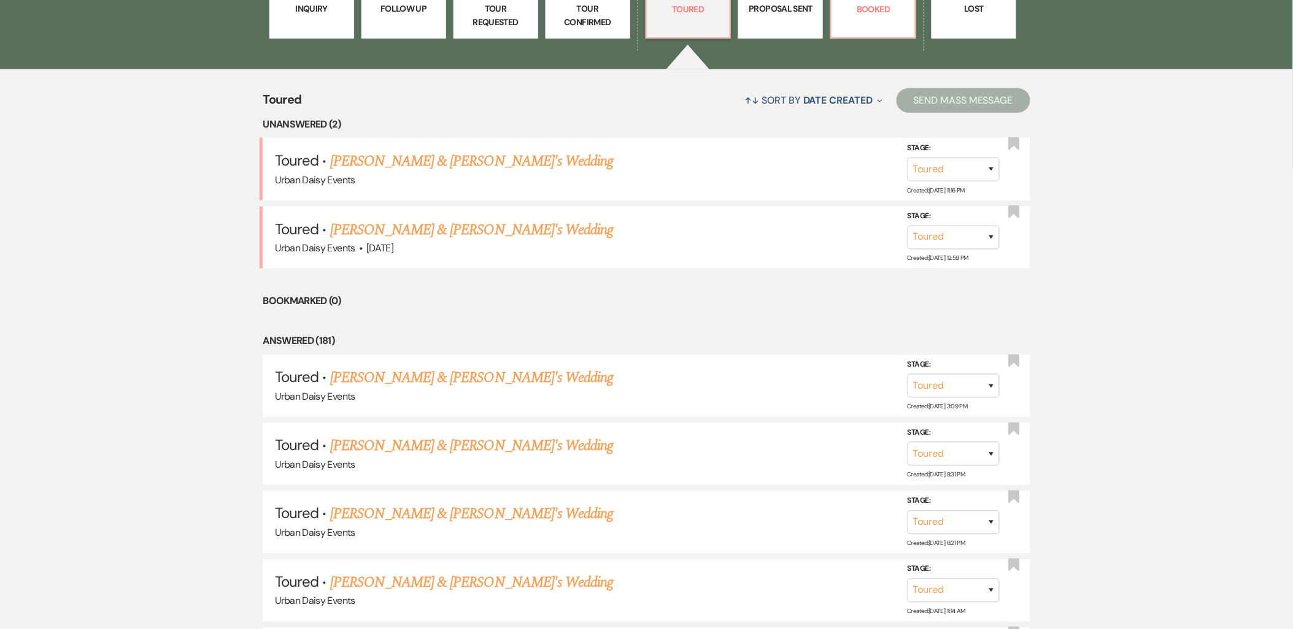
click at [429, 375] on link "Jayne Depaepe & Fiance's Wedding" at bounding box center [471, 378] width 283 height 22
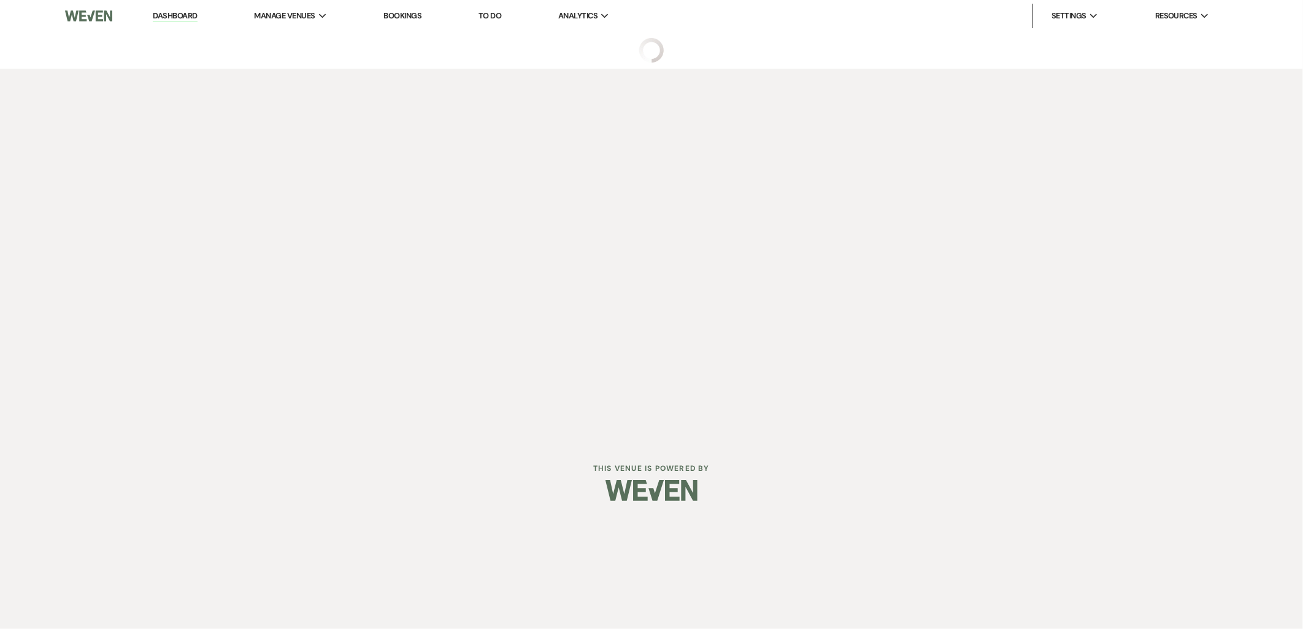
select select "5"
select select "6"
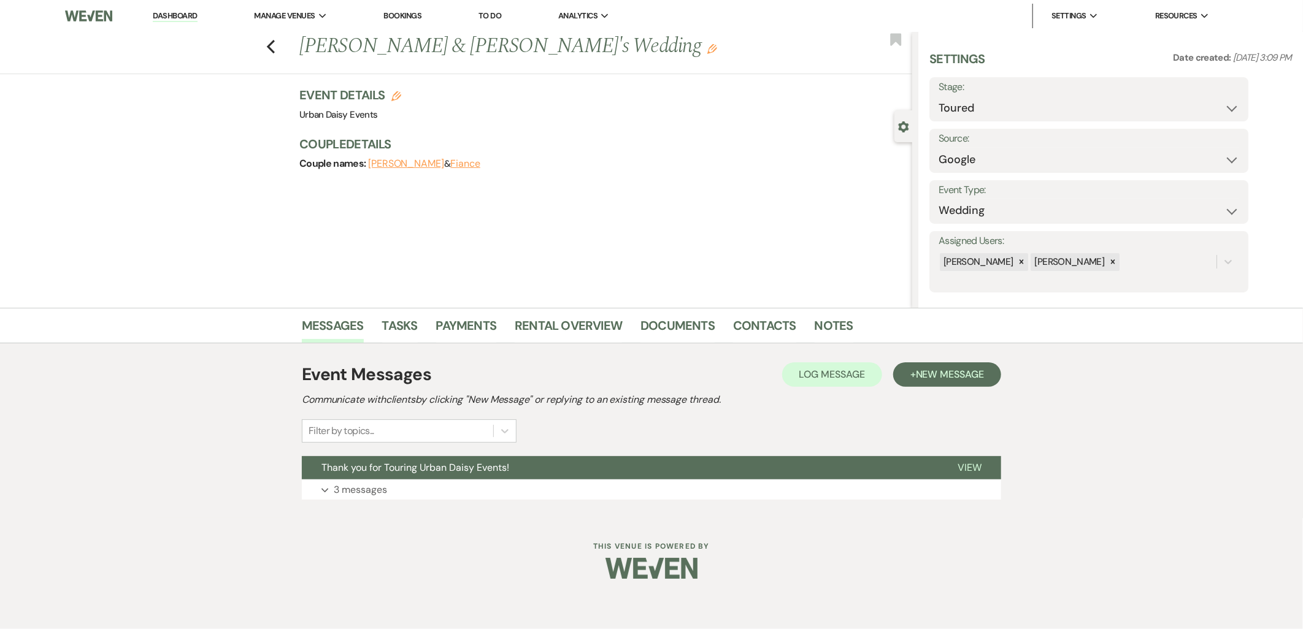
click at [407, 485] on button "Expand 3 messages" at bounding box center [651, 490] width 699 height 21
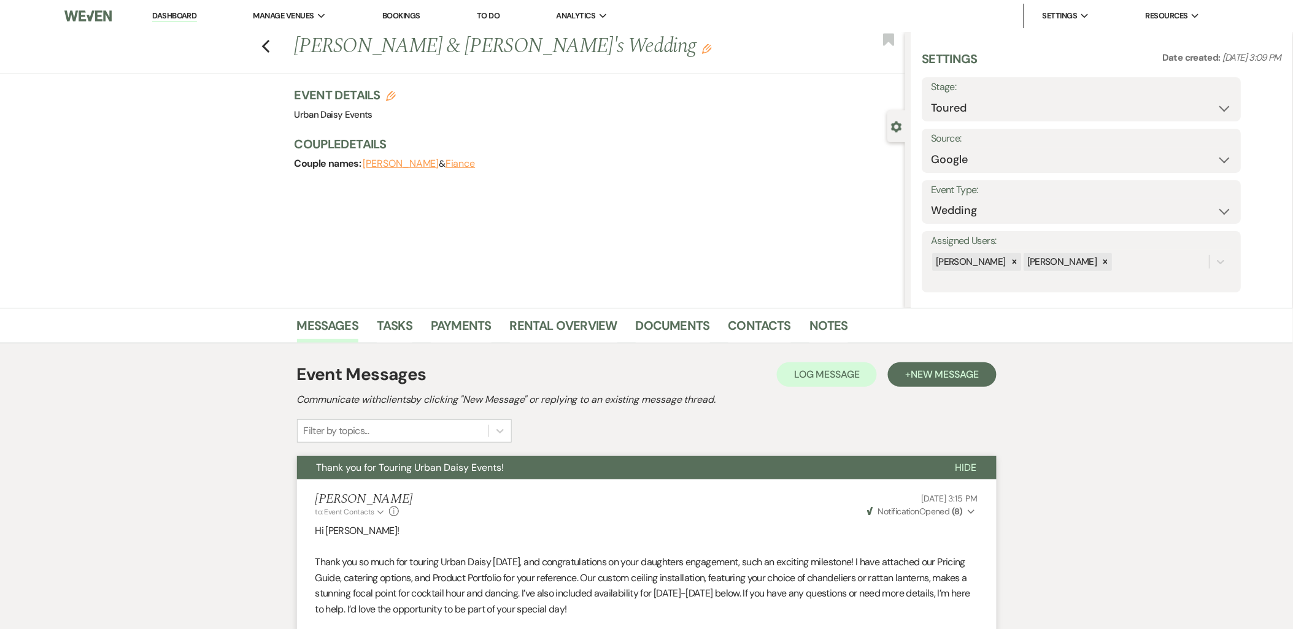
click at [271, 52] on icon "Previous" at bounding box center [265, 46] width 9 height 15
select select "5"
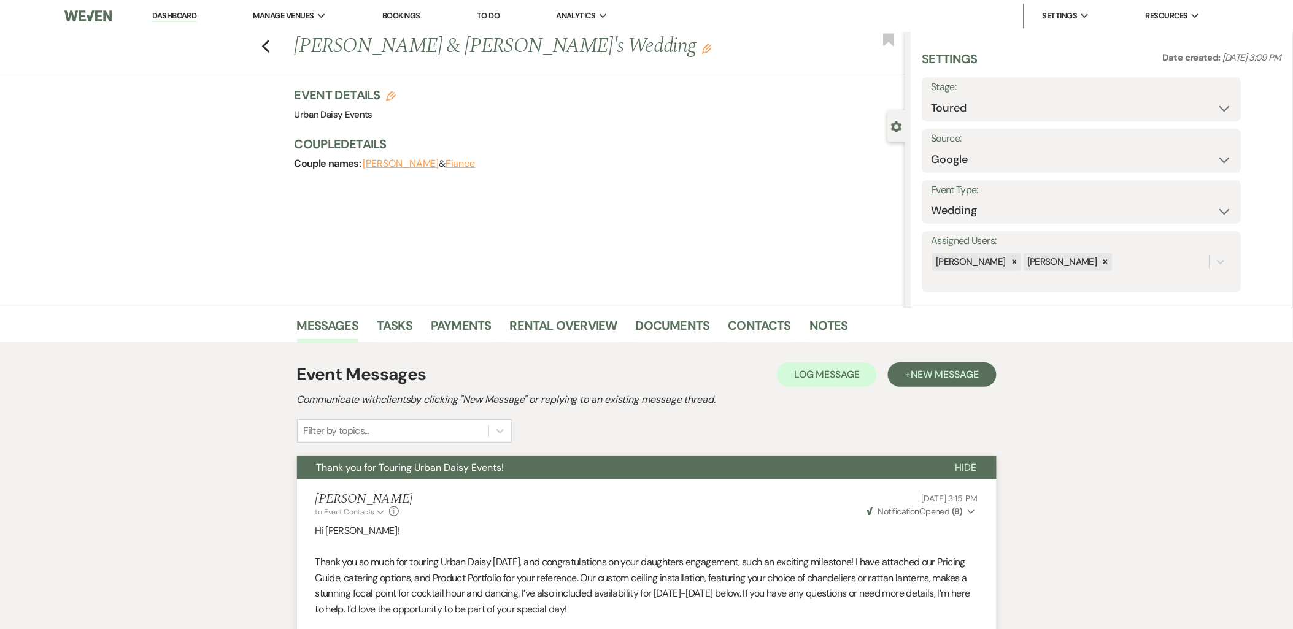
select select "5"
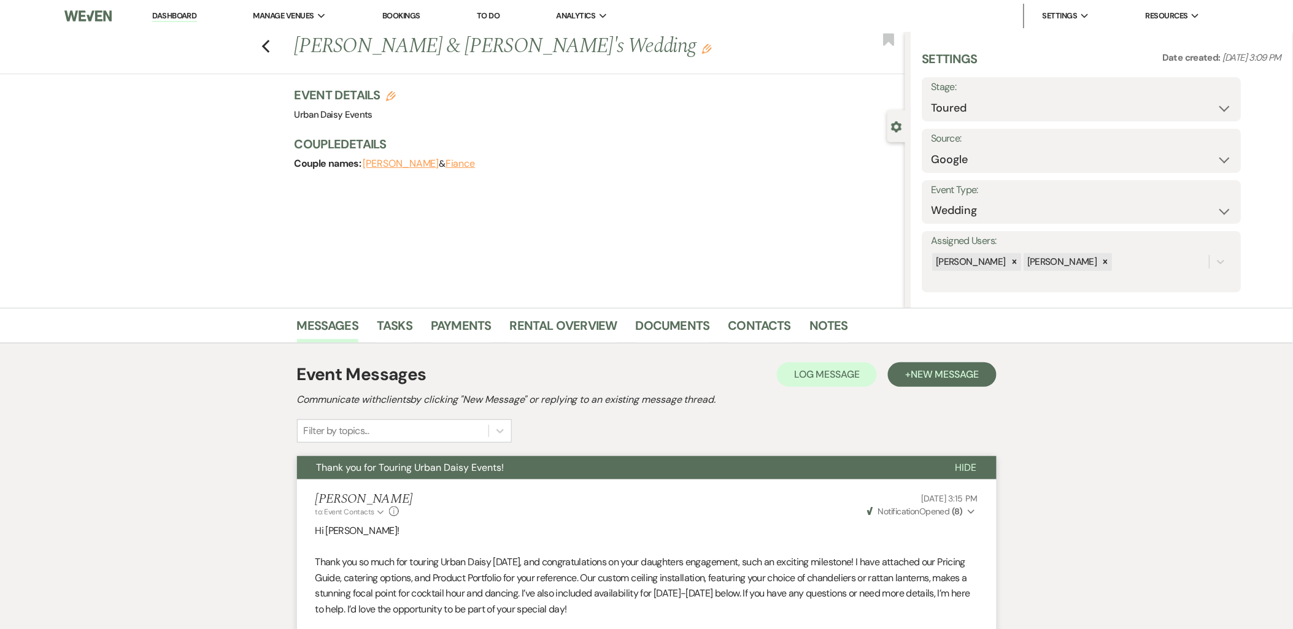
select select "5"
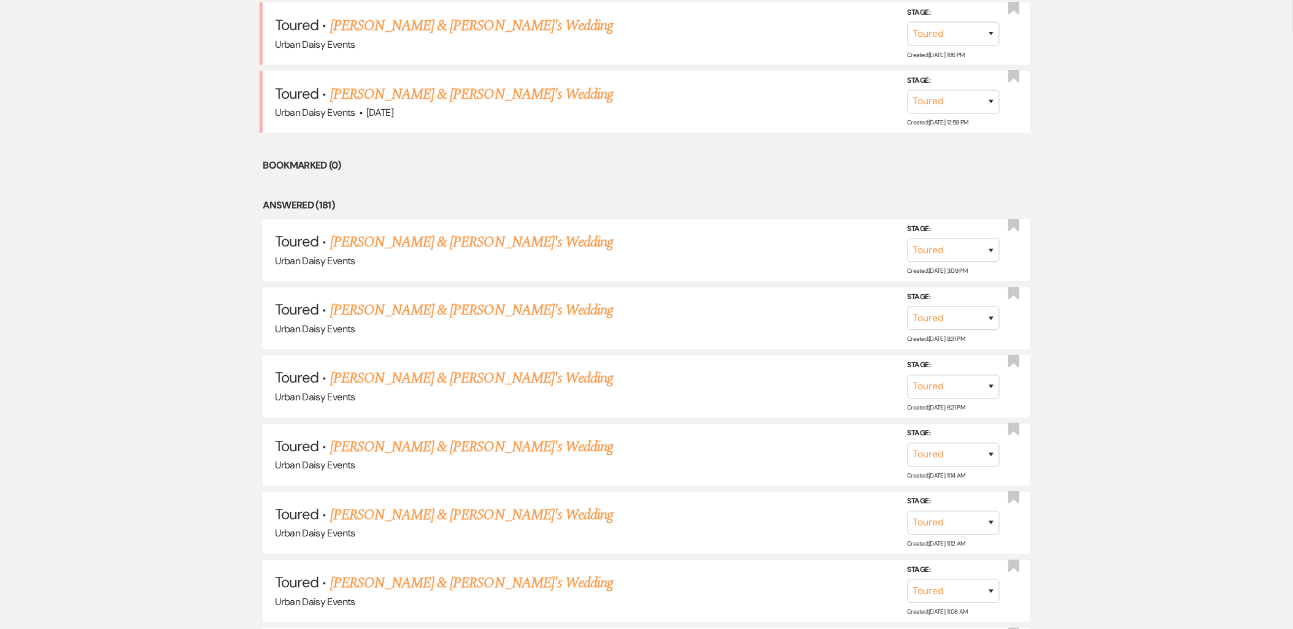
scroll to position [593, 0]
click at [358, 374] on link "Naomi Bunker & Fiance's Wedding" at bounding box center [471, 378] width 283 height 22
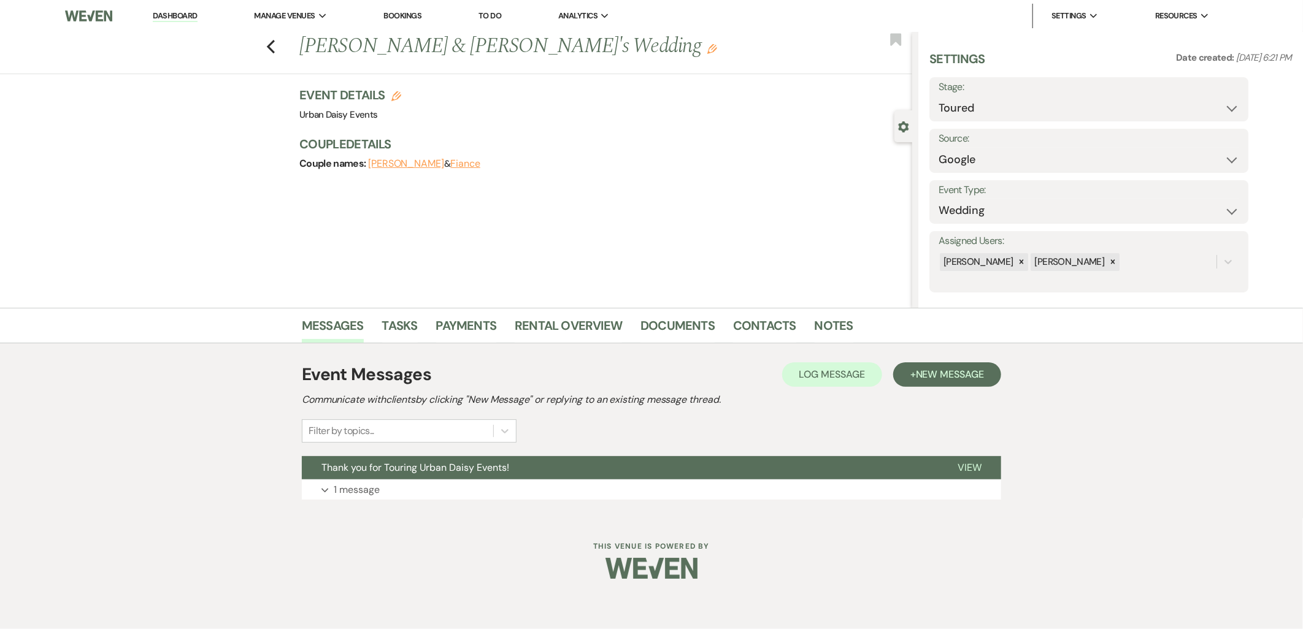
click at [353, 477] on button "Thank you for Touring Urban Daisy Events!" at bounding box center [620, 467] width 636 height 23
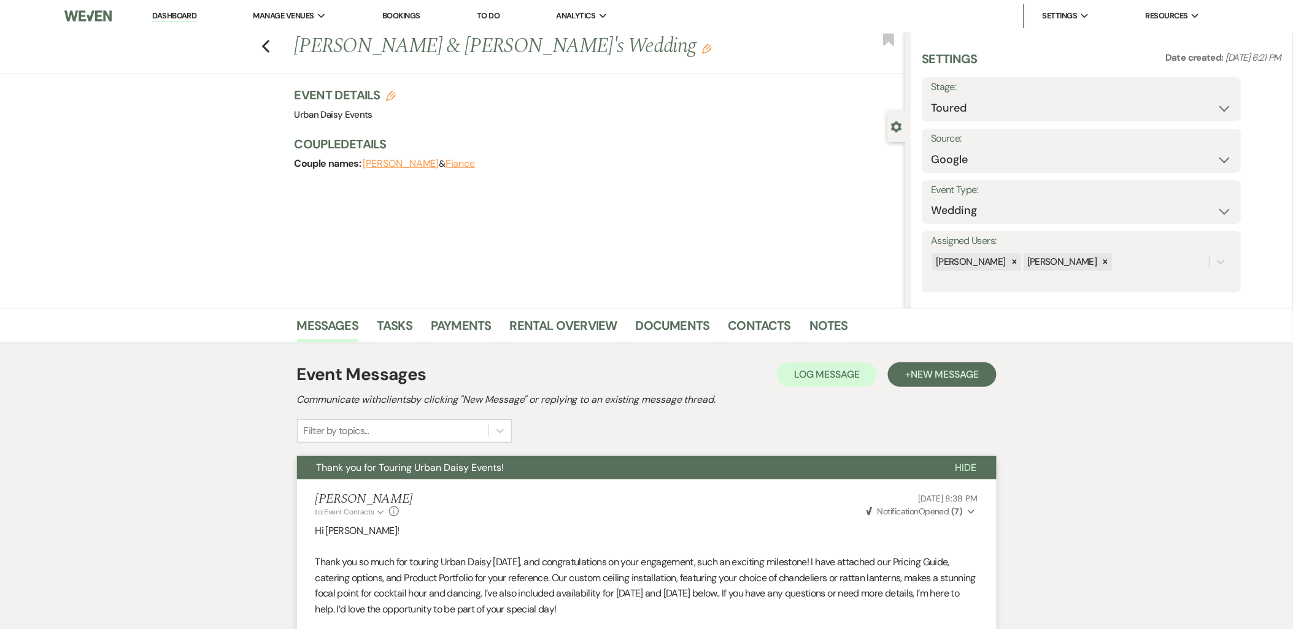
click at [269, 43] on icon "Previous" at bounding box center [265, 46] width 9 height 15
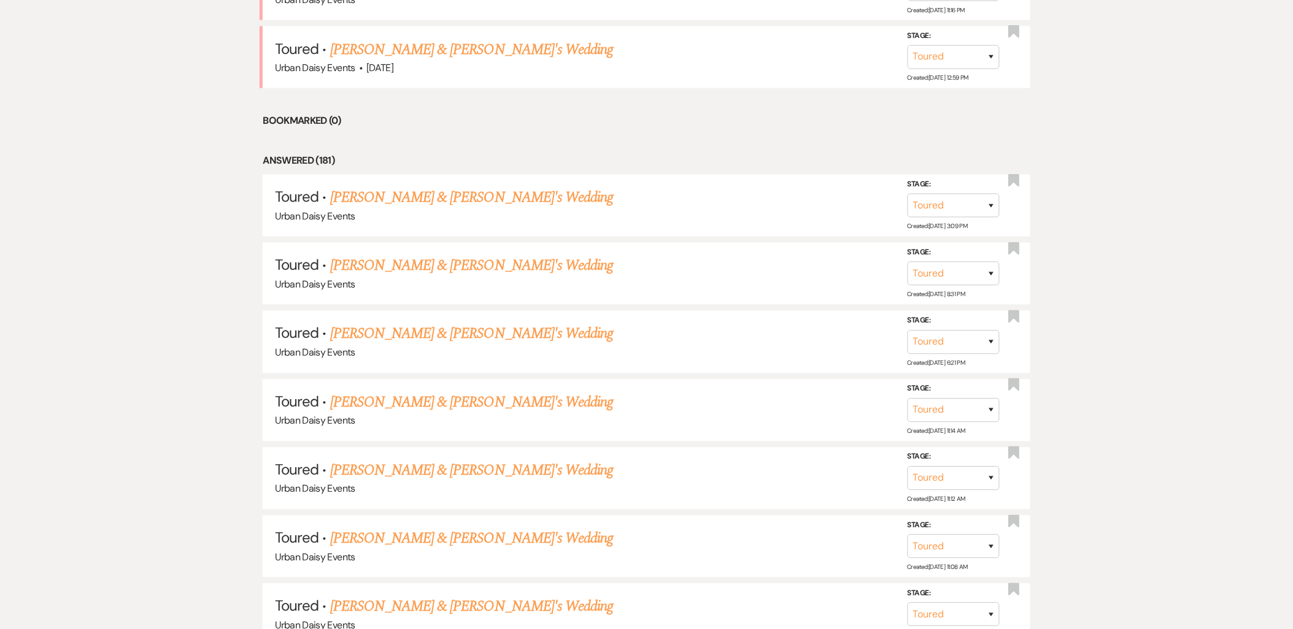
scroll to position [661, 0]
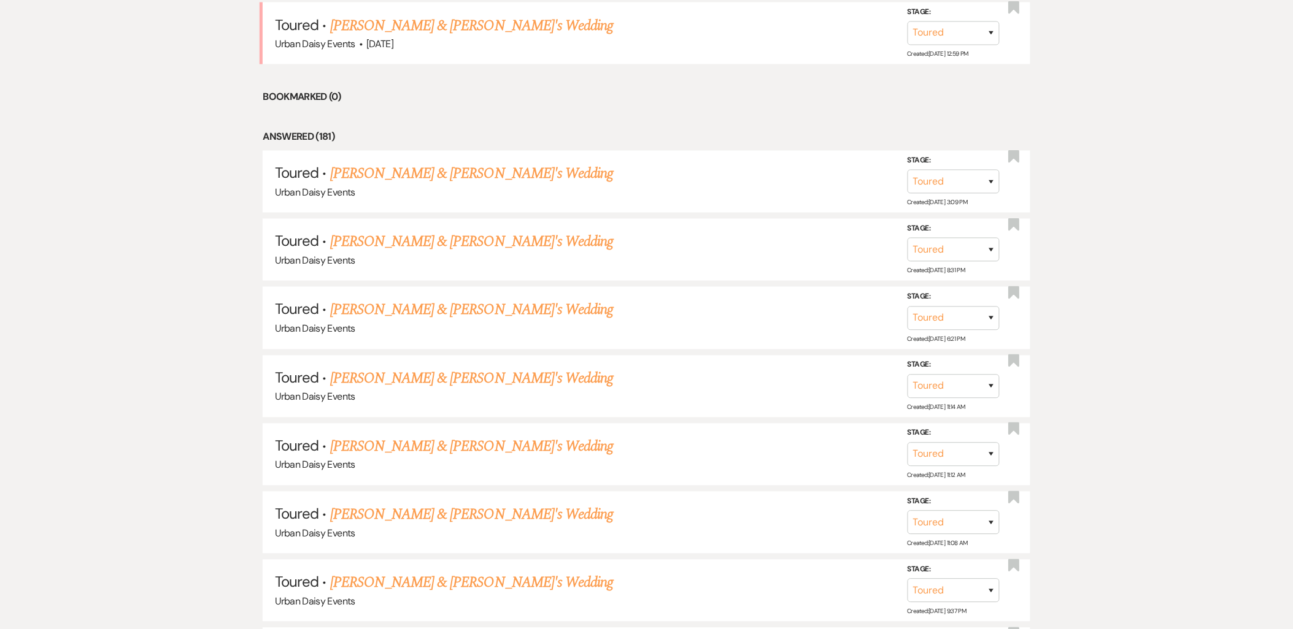
click at [436, 232] on link "Kelsey Bogdanovich & Fiance's Wedding" at bounding box center [471, 242] width 283 height 22
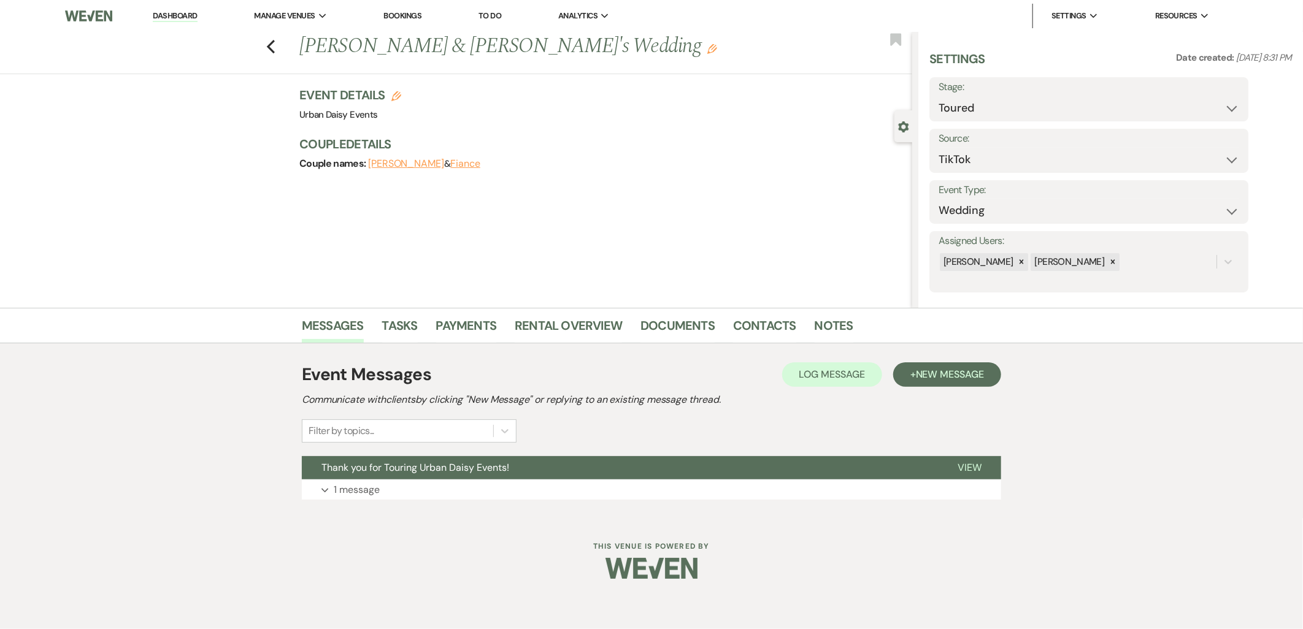
click at [440, 475] on button "Thank you for Touring Urban Daisy Events!" at bounding box center [620, 467] width 636 height 23
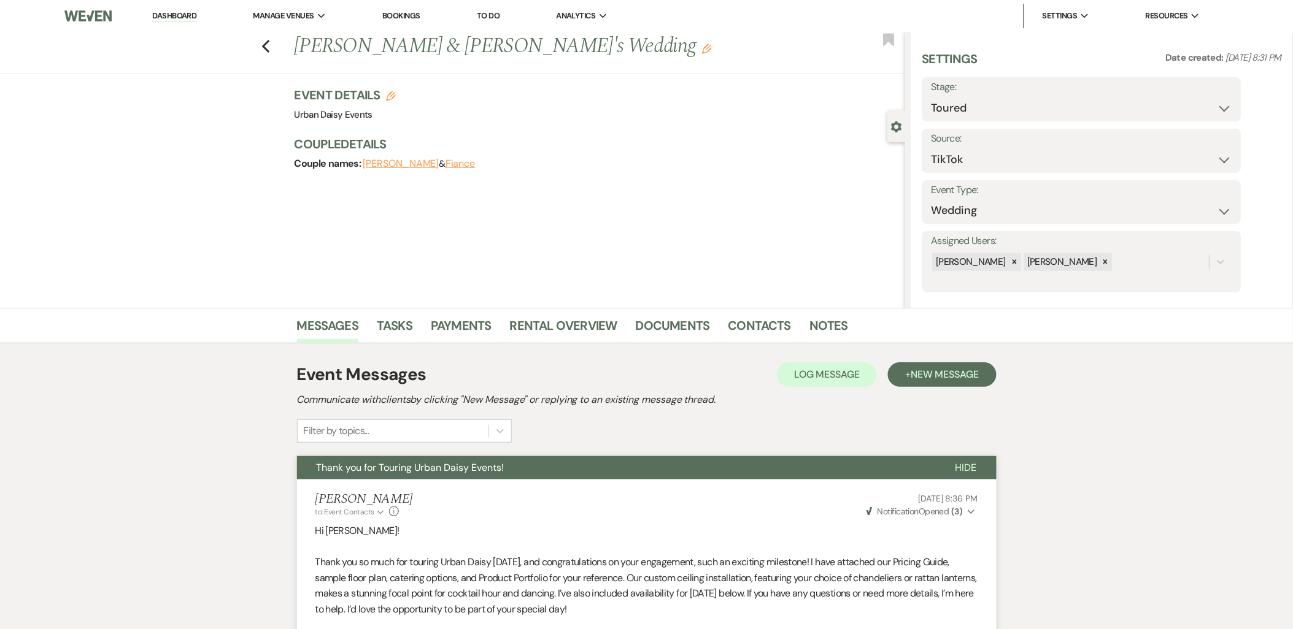
click at [268, 47] on use "button" at bounding box center [265, 46] width 8 height 13
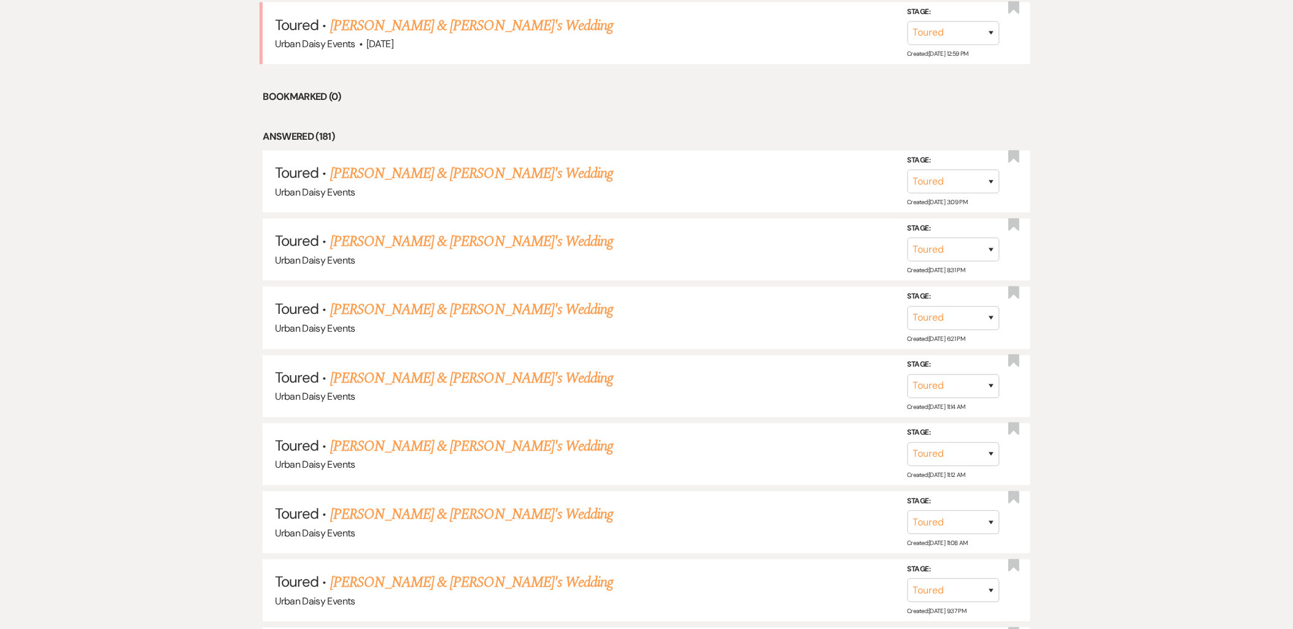
scroll to position [798, 0]
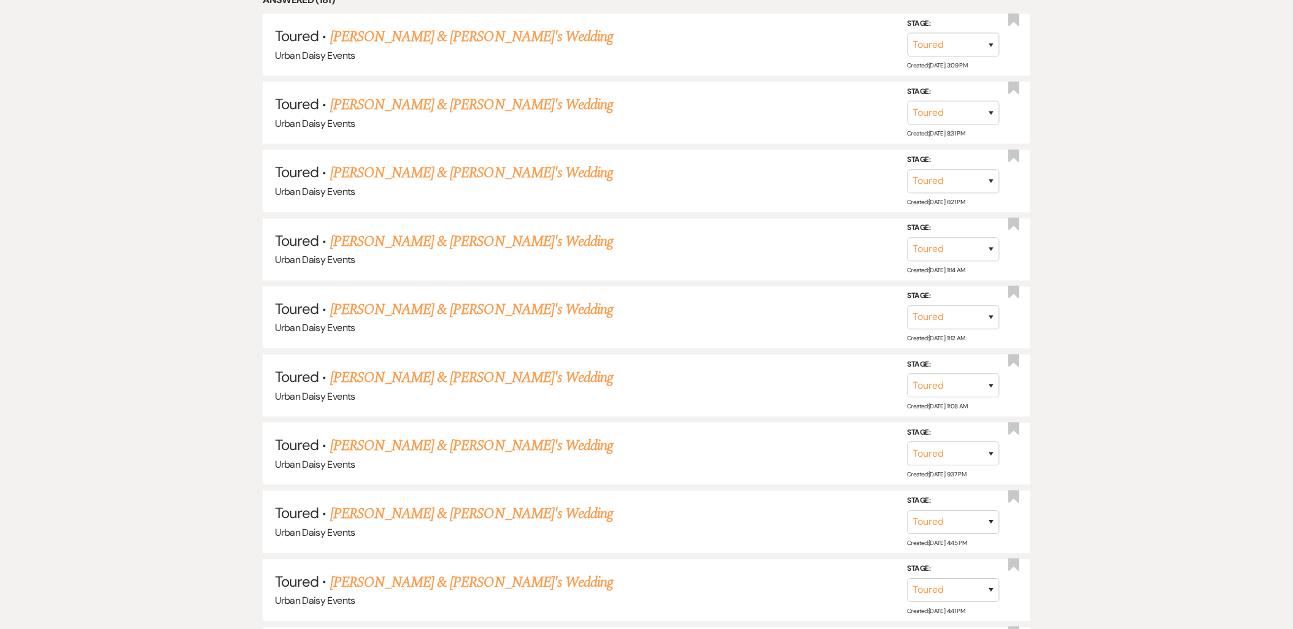
click at [367, 436] on link "Ayanna Coleman & Fiance's Wedding" at bounding box center [471, 447] width 283 height 22
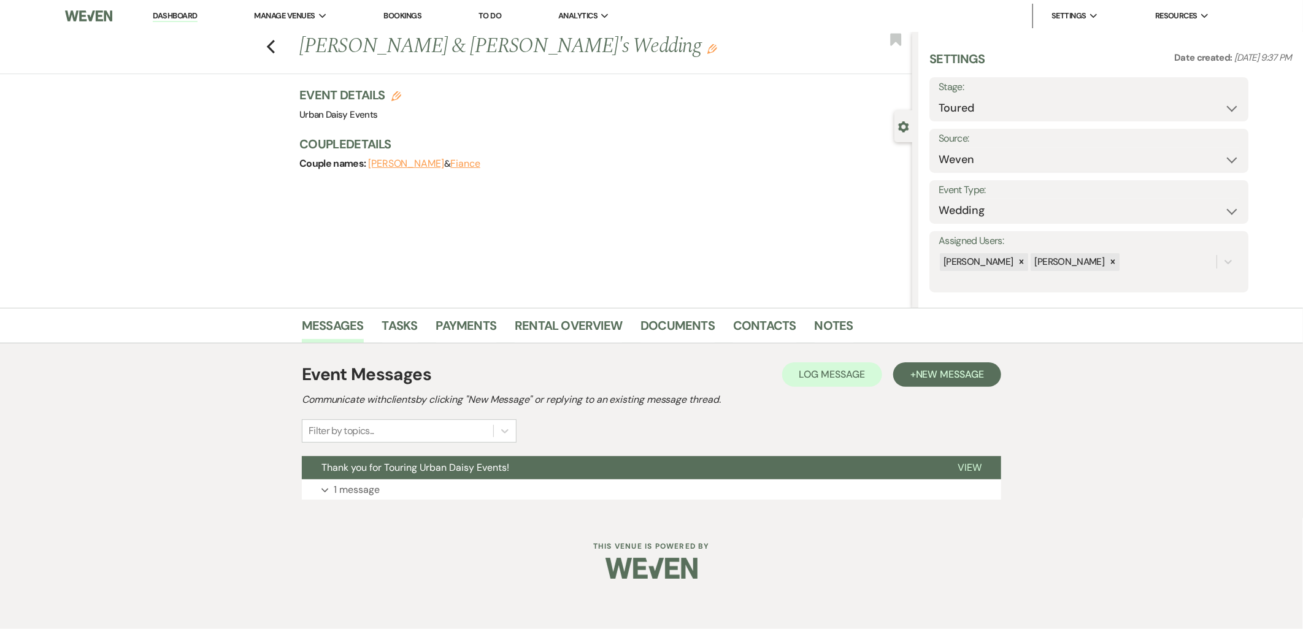
click at [356, 490] on p "1 message" at bounding box center [357, 490] width 46 height 16
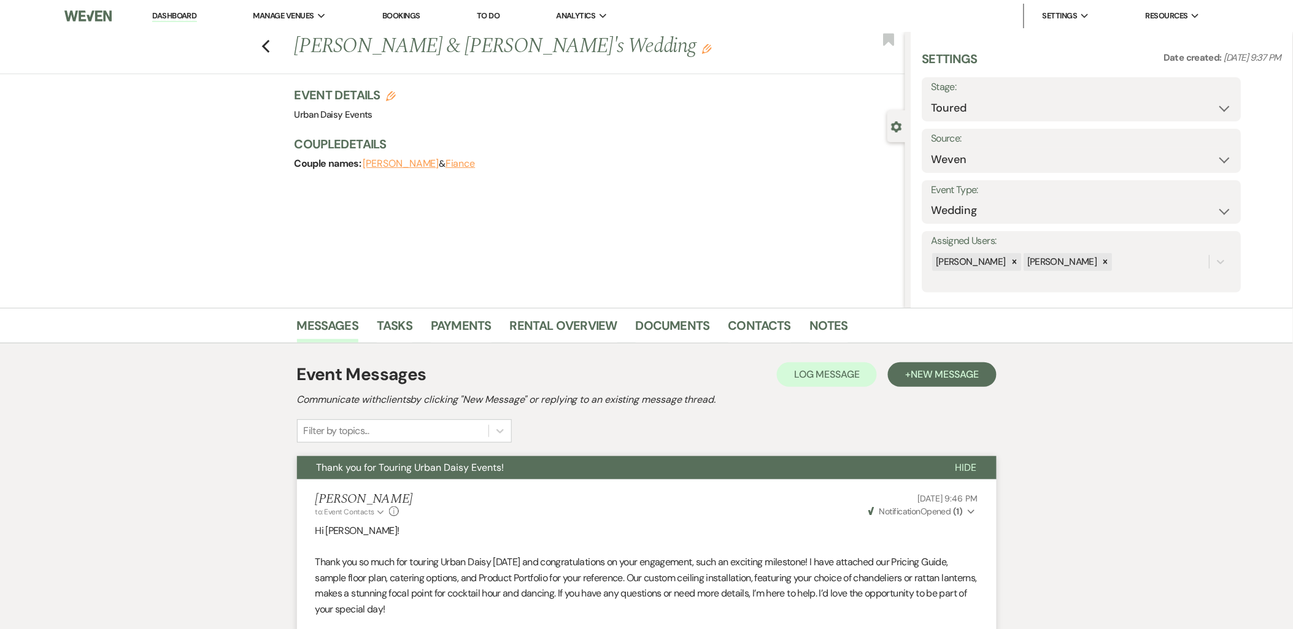
click at [276, 43] on div "Previous Ayanna Coleman & Fiance's Wedding Edit Bookmark" at bounding box center [449, 53] width 911 height 42
click at [271, 43] on icon "Previous" at bounding box center [265, 46] width 9 height 15
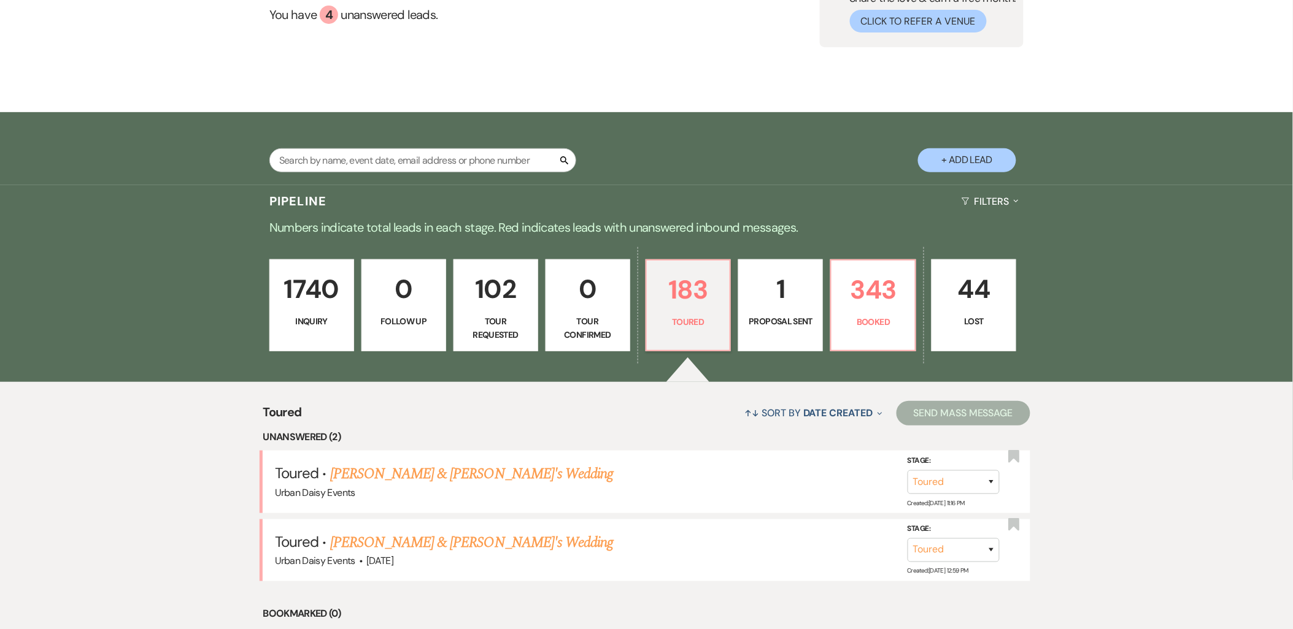
scroll to position [272, 0]
